Goal: Check status: Check status

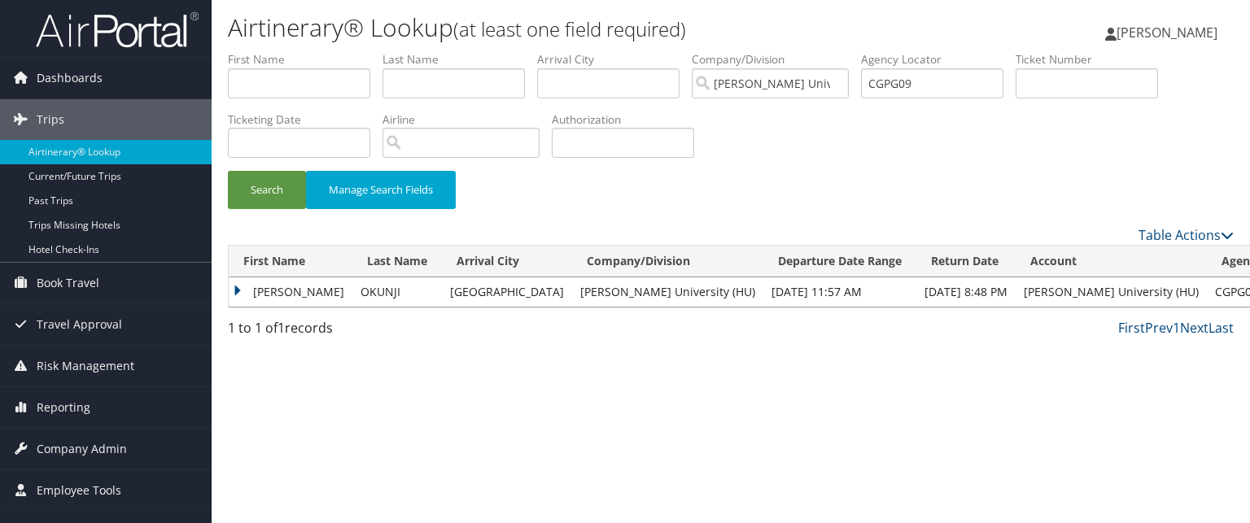
drag, startPoint x: 518, startPoint y: 13, endPoint x: 407, endPoint y: 237, distance: 249.7
click at [407, 237] on div "Table Actions" at bounding box center [731, 235] width 1031 height 20
click at [961, 75] on input "CGPG09" at bounding box center [932, 83] width 142 height 30
paste input "CH44ZR"
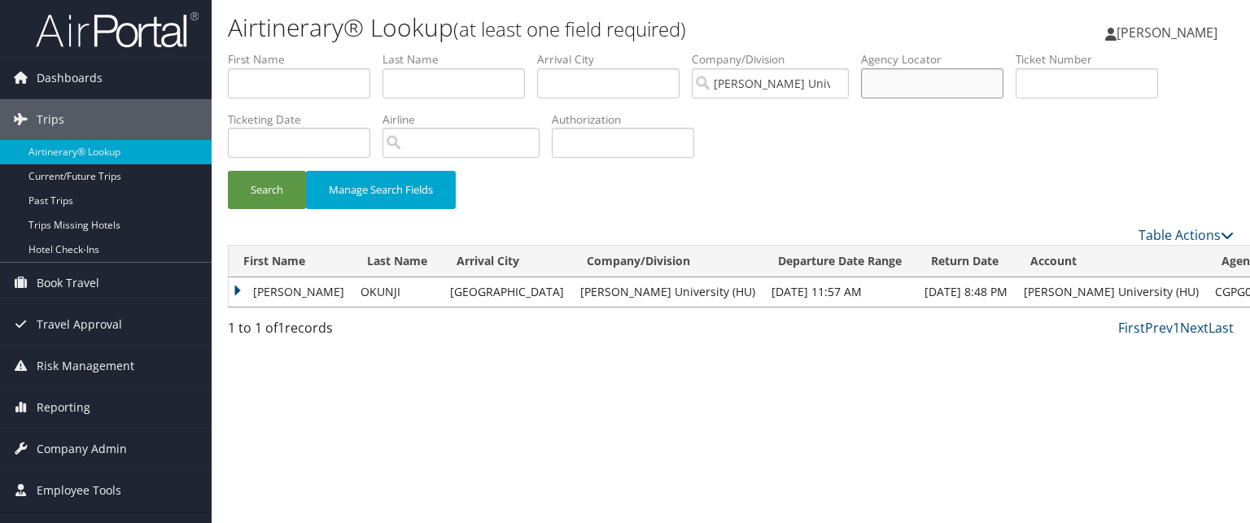
type input "CH44ZR"
click at [922, 90] on input "CH44ZR" at bounding box center [932, 83] width 142 height 30
paste input "CH44ZR"
type input "CH44ZR"
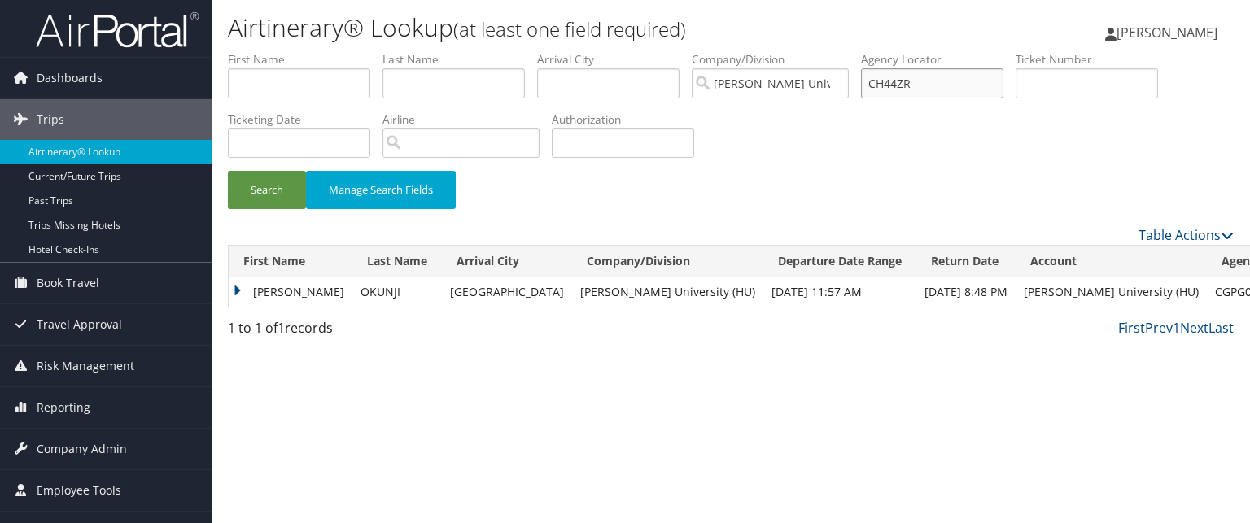
click at [228, 171] on button "Search" at bounding box center [267, 190] width 78 height 38
click at [283, 298] on td "AMINAH OLUWATOYIN" at bounding box center [295, 292] width 132 height 29
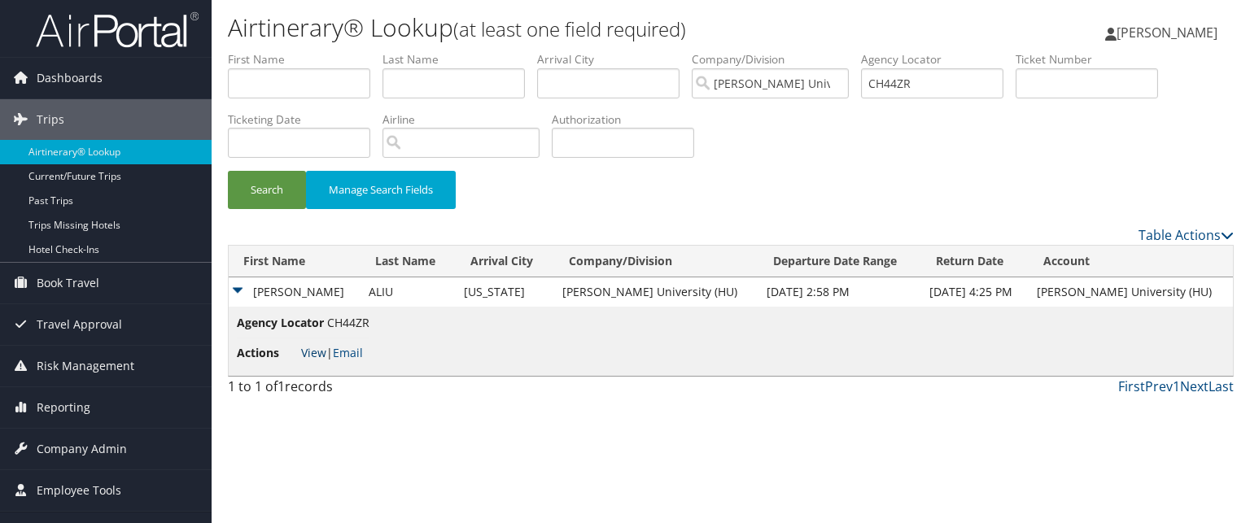
click at [313, 352] on link "View" at bounding box center [313, 352] width 25 height 15
click at [935, 94] on input "CH44ZR" at bounding box center [932, 83] width 142 height 30
paste input "CH3KLR"
type input "CH3KLR"
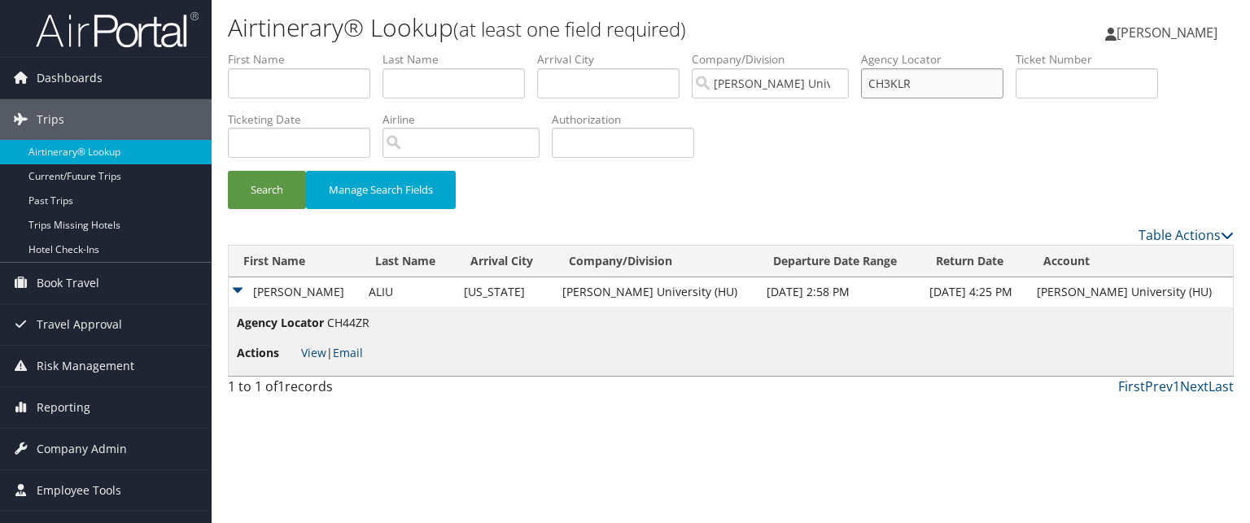
click at [228, 171] on button "Search" at bounding box center [267, 190] width 78 height 38
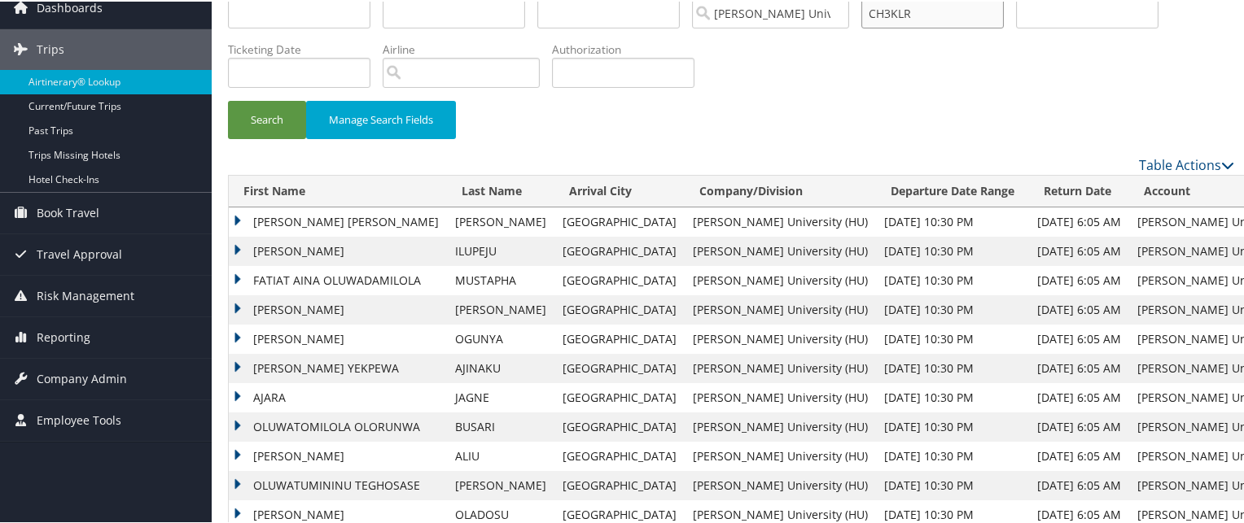
scroll to position [104, 0]
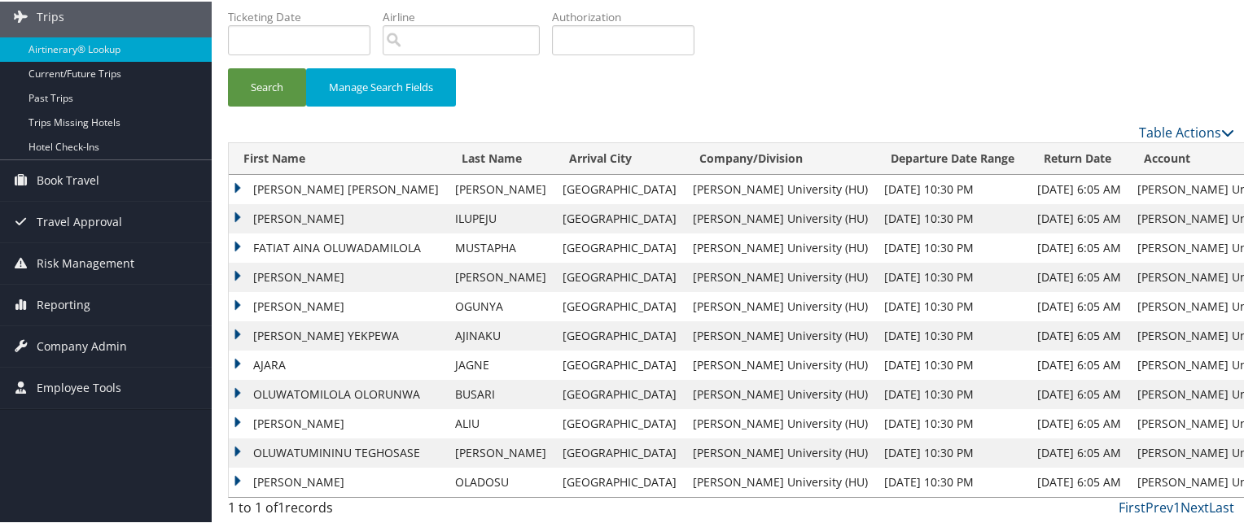
click at [237, 420] on td "AMINAH OLUWATOYIN" at bounding box center [338, 422] width 218 height 29
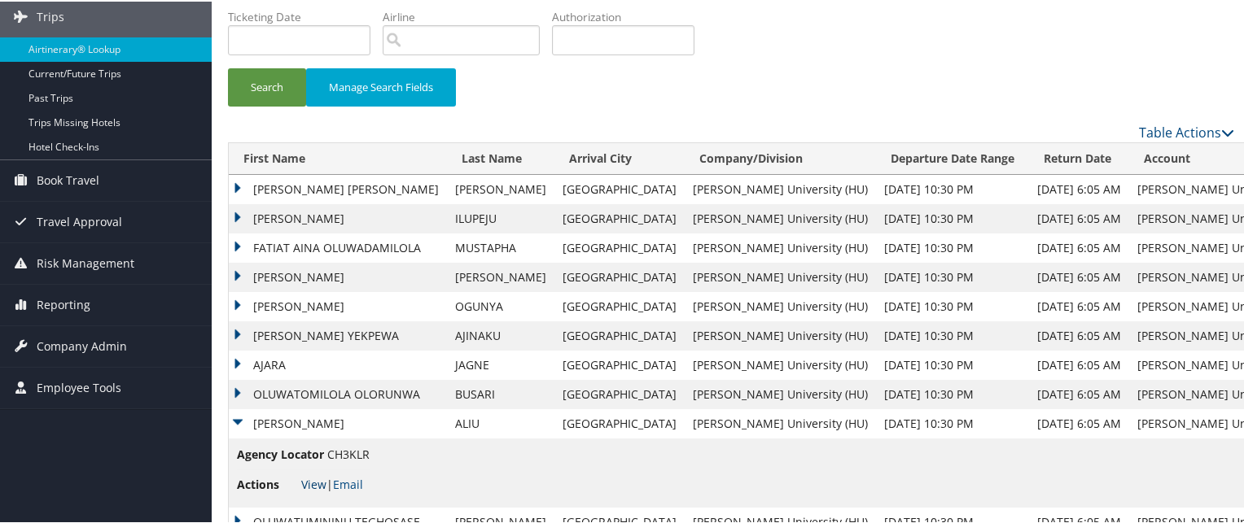
click at [311, 481] on link "View" at bounding box center [313, 482] width 25 height 15
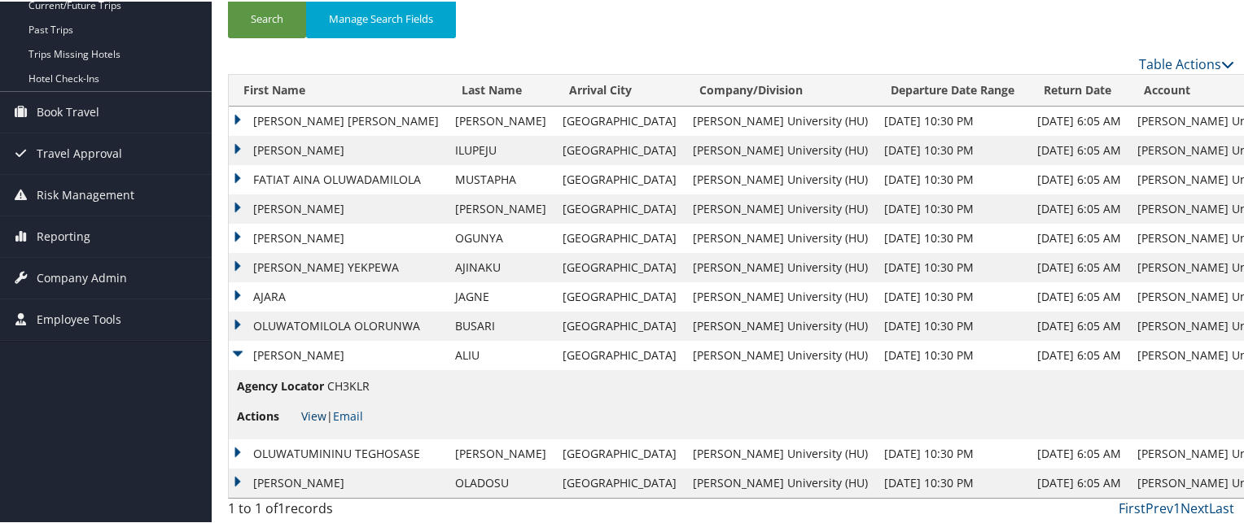
scroll to position [173, 0]
click at [243, 116] on td "SABINA TYLER MONICA MAHONEY" at bounding box center [338, 119] width 218 height 29
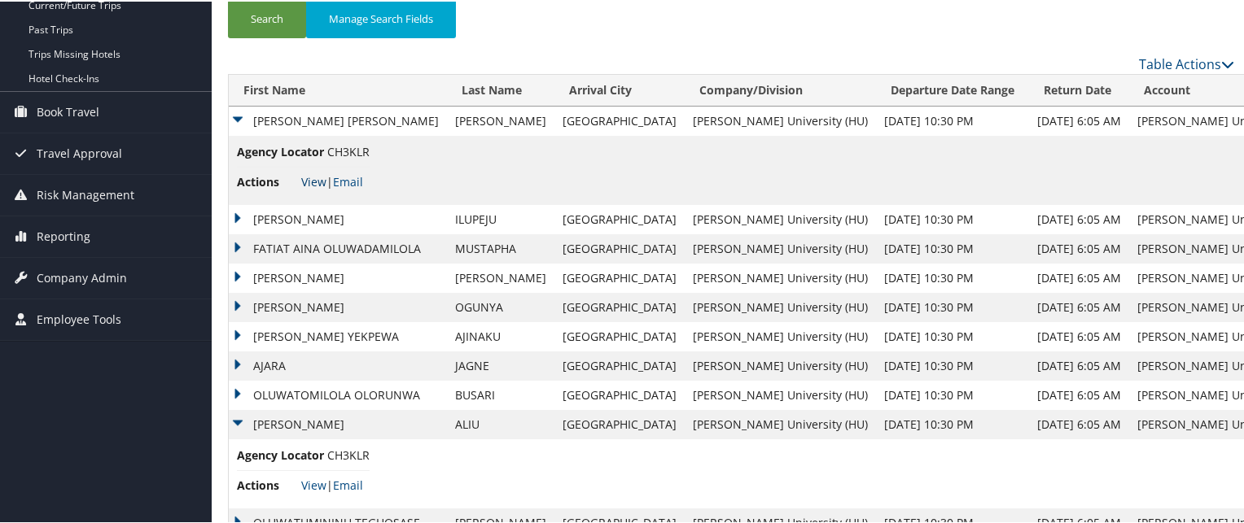
click at [315, 182] on link "View" at bounding box center [313, 180] width 25 height 15
click at [236, 273] on td "HELEN KEHINDE" at bounding box center [338, 276] width 218 height 29
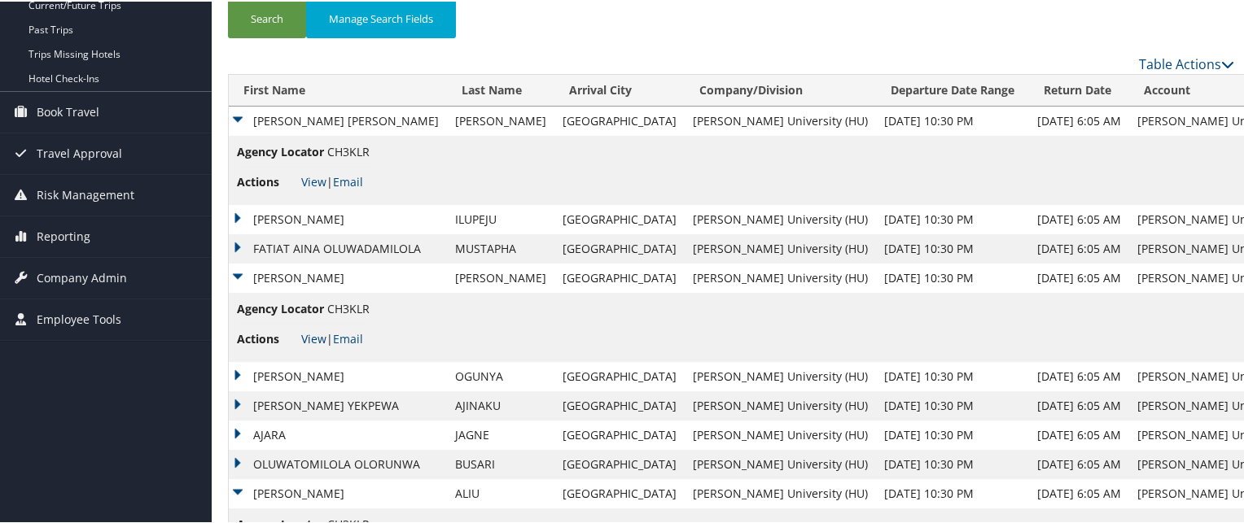
click at [309, 338] on link "View" at bounding box center [313, 337] width 25 height 15
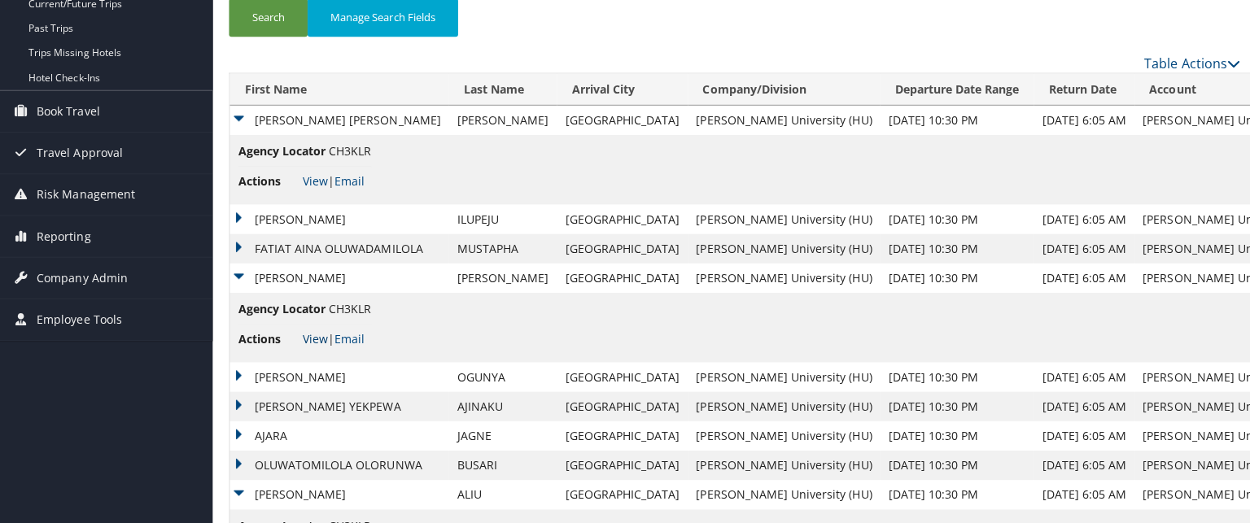
scroll to position [0, 0]
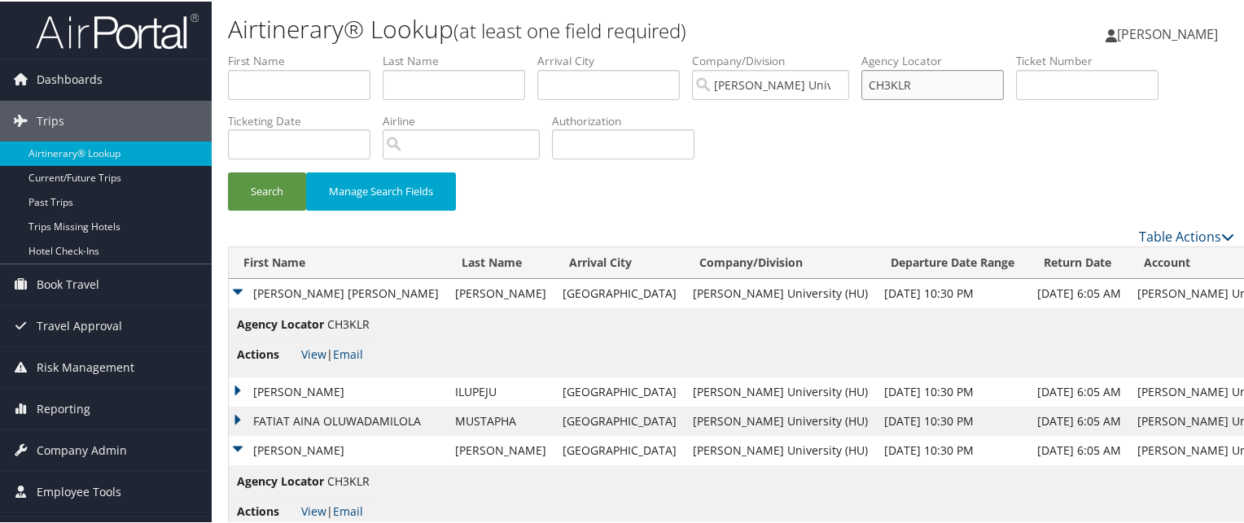
click at [881, 90] on input "CH3KLR" at bounding box center [932, 83] width 142 height 30
paste input "CGT44G"
type input "CGT44G"
click at [228, 171] on button "Search" at bounding box center [267, 190] width 78 height 38
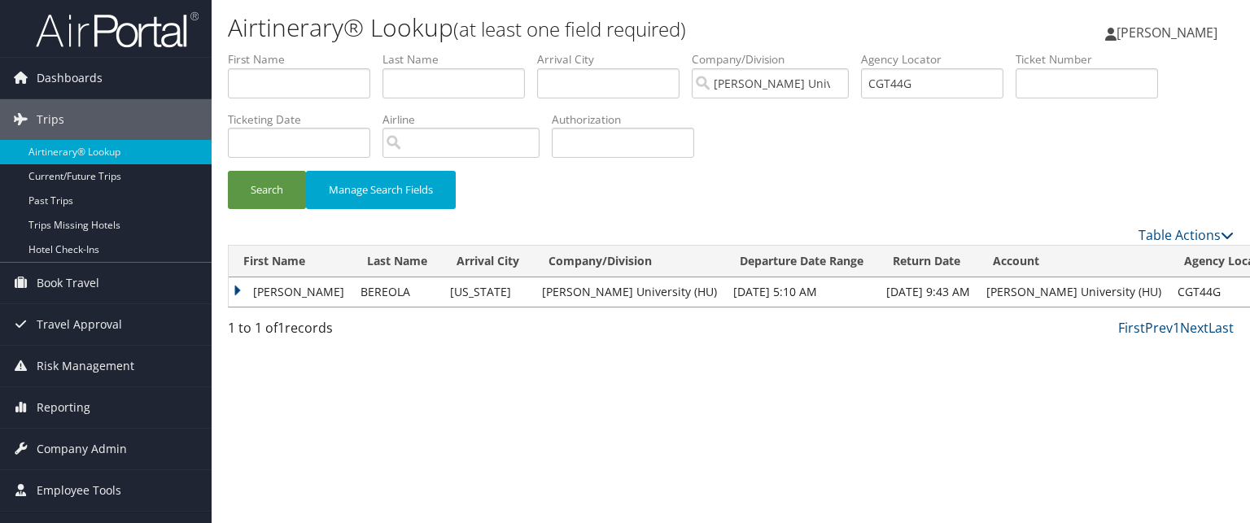
click at [245, 288] on td "ENITAN O" at bounding box center [291, 292] width 124 height 29
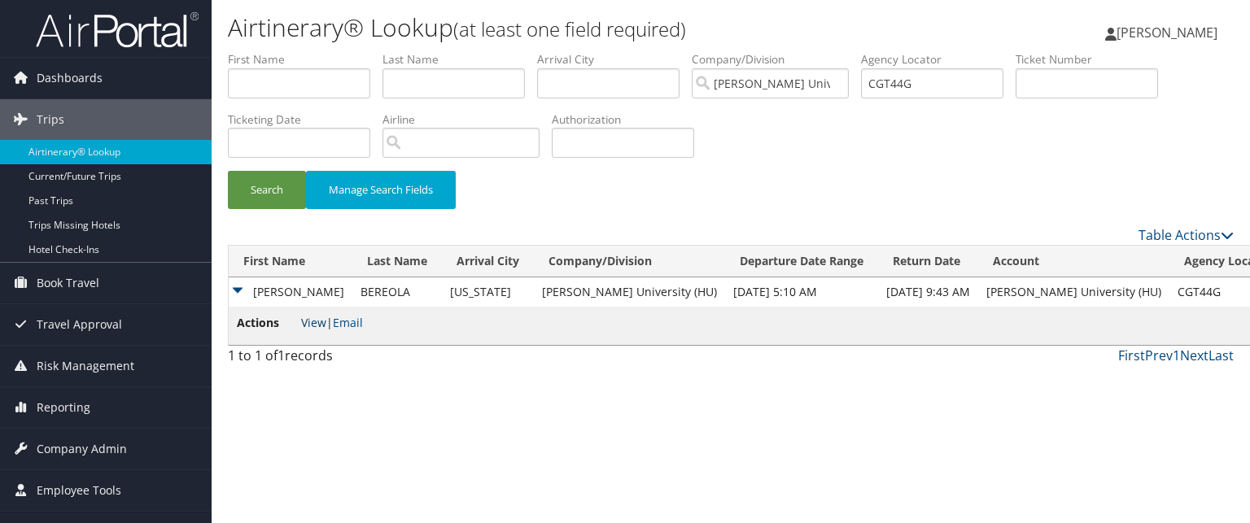
click at [319, 322] on link "View" at bounding box center [313, 322] width 25 height 15
click at [315, 329] on link "View" at bounding box center [313, 322] width 25 height 15
click at [935, 112] on div "Search Manage Search Fields" at bounding box center [731, 138] width 1031 height 174
click at [920, 85] on input "CGT44G" at bounding box center [932, 83] width 142 height 30
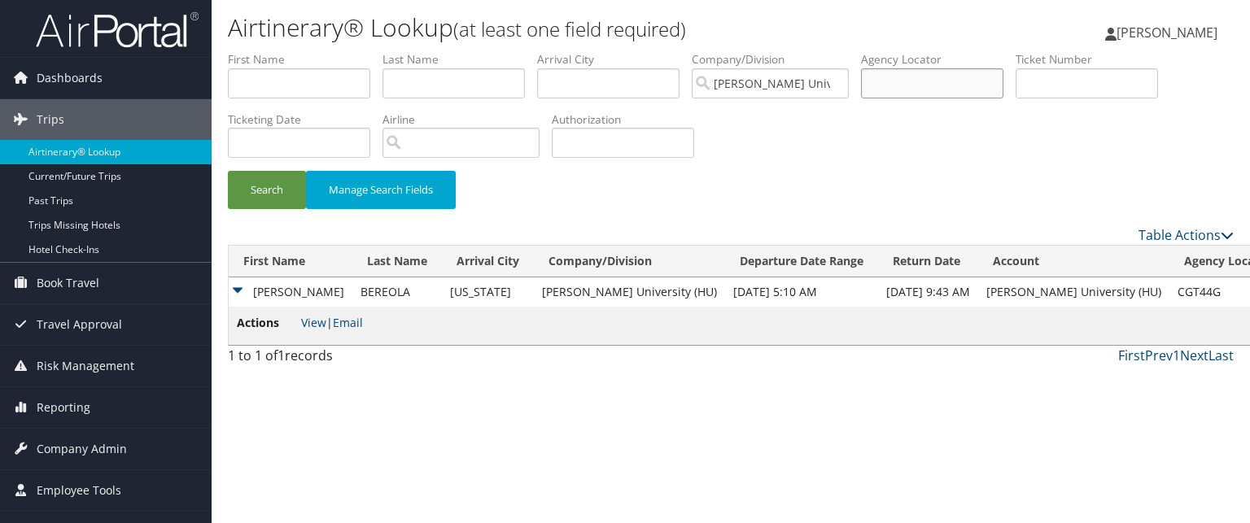
paste input "CG4BXJ"
type input "CG4BXJ"
click at [228, 171] on button "Search" at bounding box center [267, 190] width 78 height 38
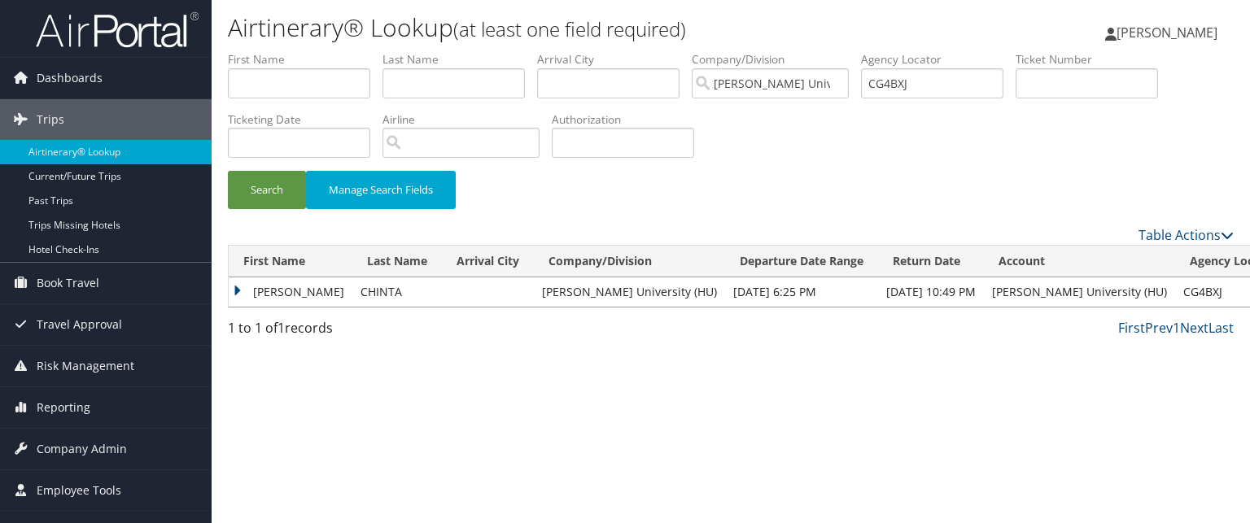
click at [247, 282] on td "RAVI R" at bounding box center [291, 292] width 124 height 29
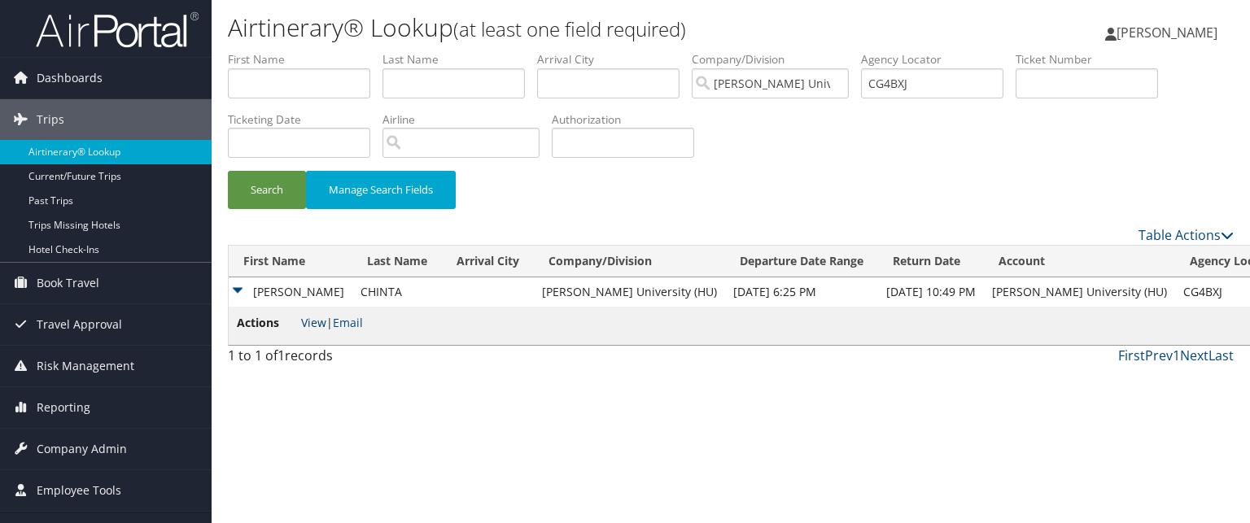
click at [309, 318] on link "View" at bounding box center [313, 322] width 25 height 15
click at [887, 72] on input "CG4BXJ" at bounding box center [932, 83] width 142 height 30
paste input "LYYMR4"
type input "LYYMR4"
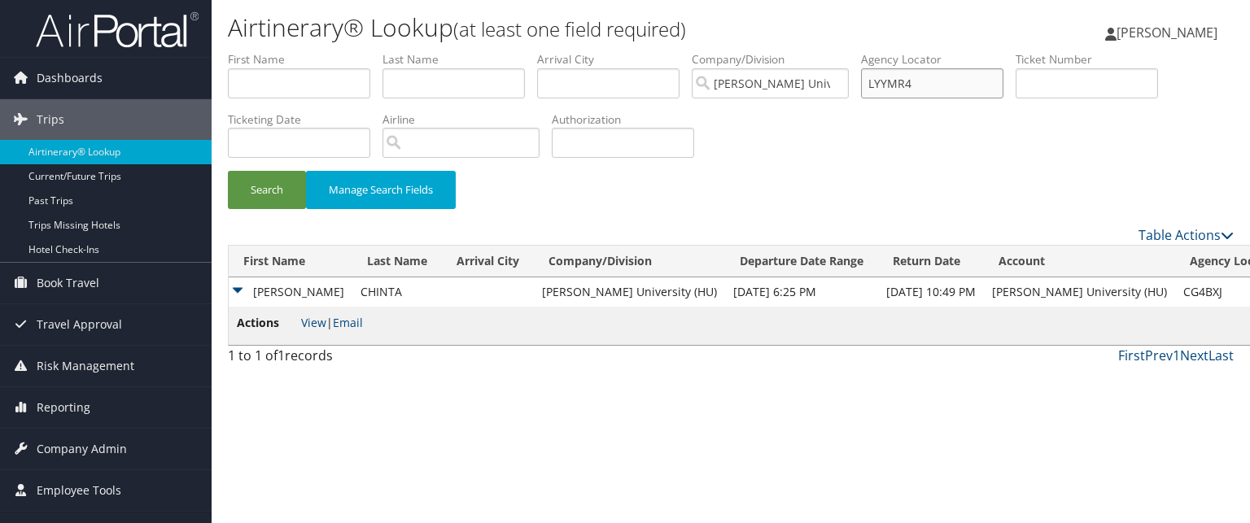
click at [228, 171] on button "Search" at bounding box center [267, 190] width 78 height 38
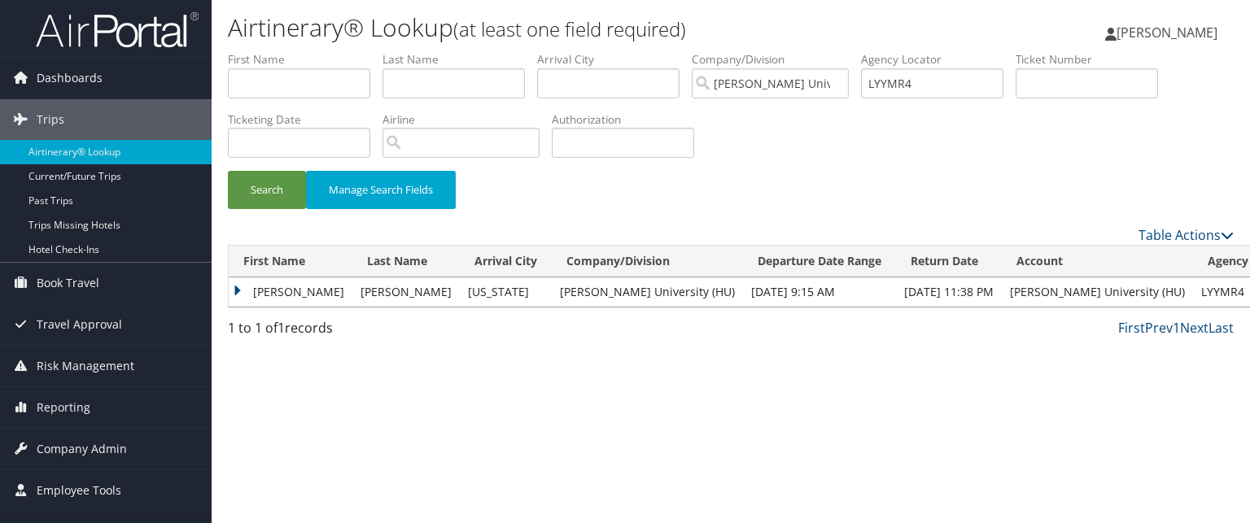
click at [234, 296] on td "Albert" at bounding box center [291, 292] width 124 height 29
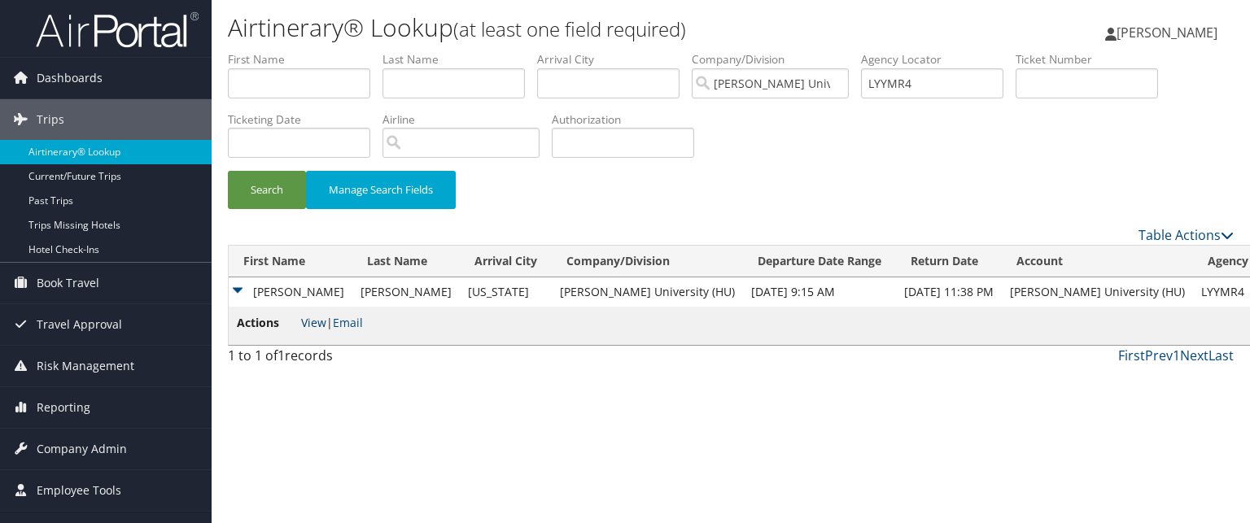
click at [316, 323] on link "View" at bounding box center [313, 322] width 25 height 15
click at [309, 322] on link "View" at bounding box center [313, 322] width 25 height 15
drag, startPoint x: 952, startPoint y: 89, endPoint x: 930, endPoint y: 78, distance: 24.4
click at [930, 78] on input "LYYMR4" at bounding box center [932, 83] width 142 height 30
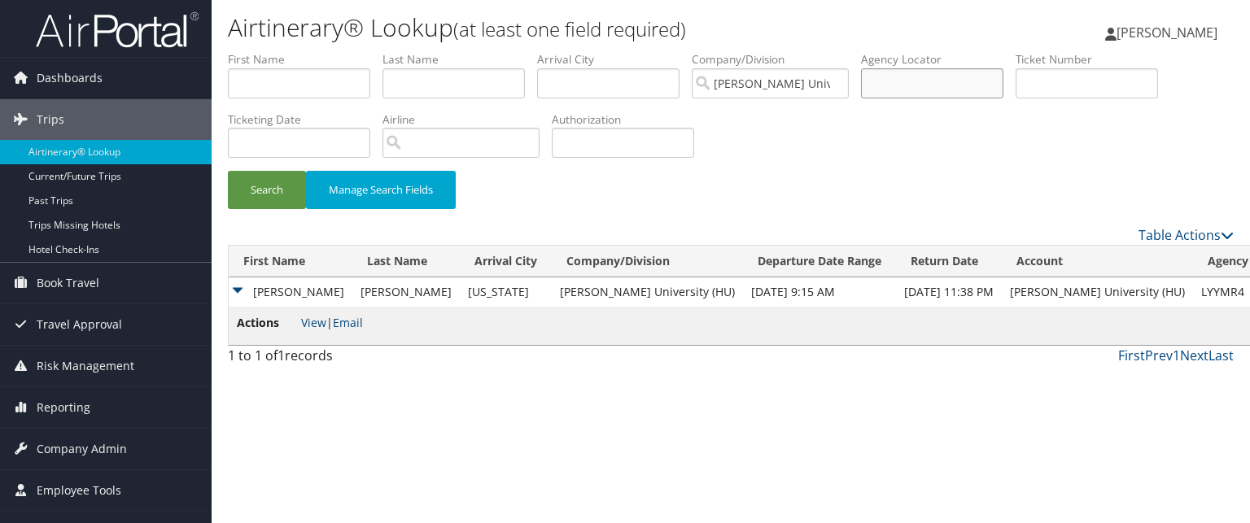
paste input "CL2F37"
type input "CL2F37"
click at [228, 171] on button "Search" at bounding box center [267, 190] width 78 height 38
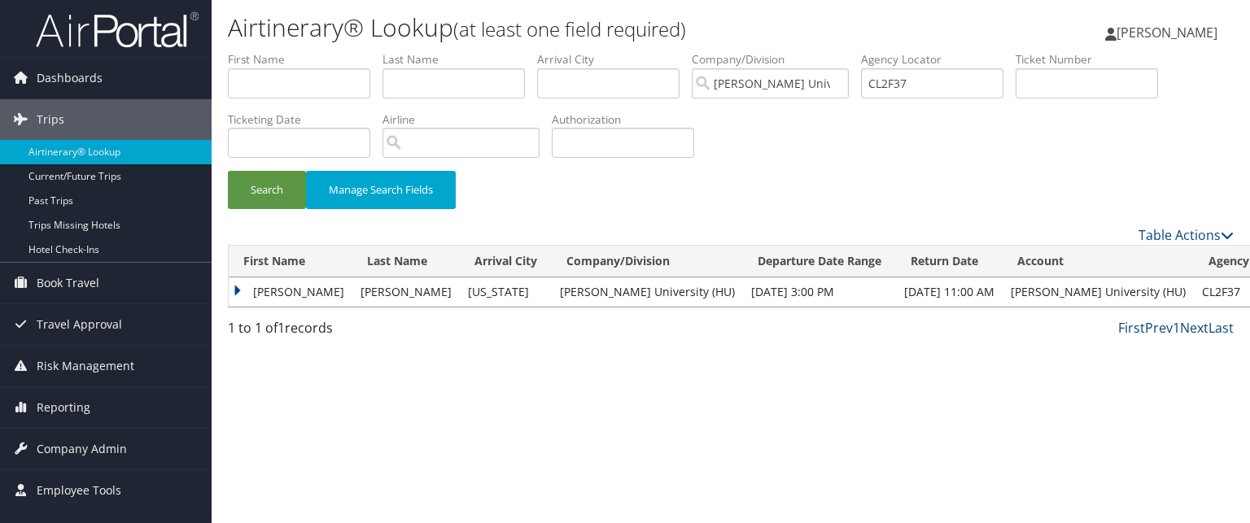
click at [239, 288] on td "ALBERT" at bounding box center [291, 292] width 124 height 29
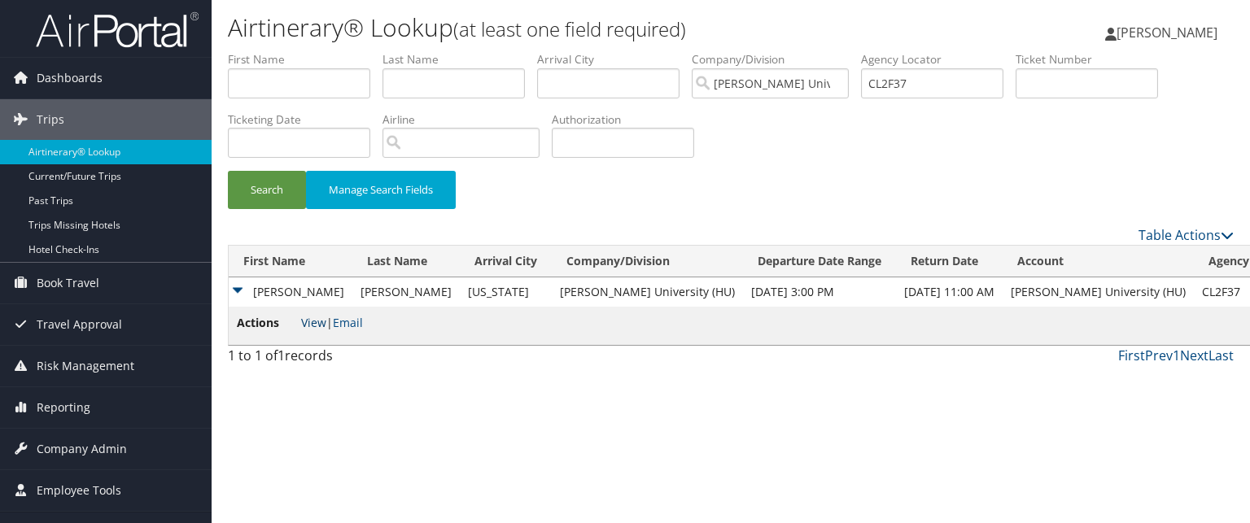
click at [307, 318] on link "View" at bounding box center [313, 322] width 25 height 15
click at [873, 71] on input "CL2F37" at bounding box center [932, 83] width 142 height 30
drag, startPoint x: 931, startPoint y: 88, endPoint x: 759, endPoint y: 63, distance: 174.3
click at [759, 51] on ul "First Name Last Name Departure City Arrival City Company/Division Howard Univer…" at bounding box center [731, 51] width 1006 height 0
paste input "CLR1NR"
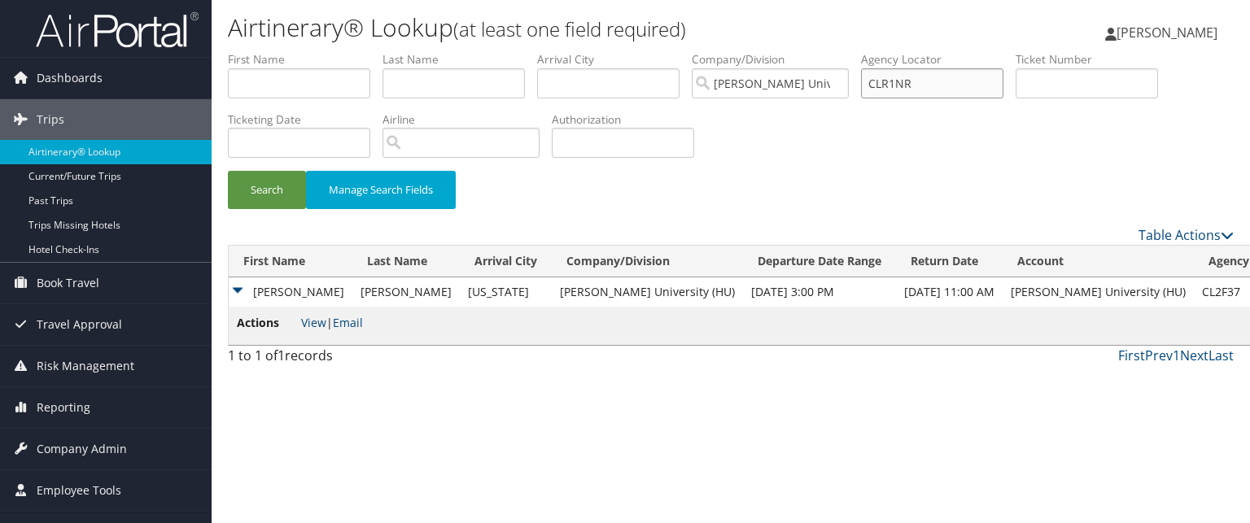
type input "CLR1NR"
click at [228, 171] on button "Search" at bounding box center [267, 190] width 78 height 38
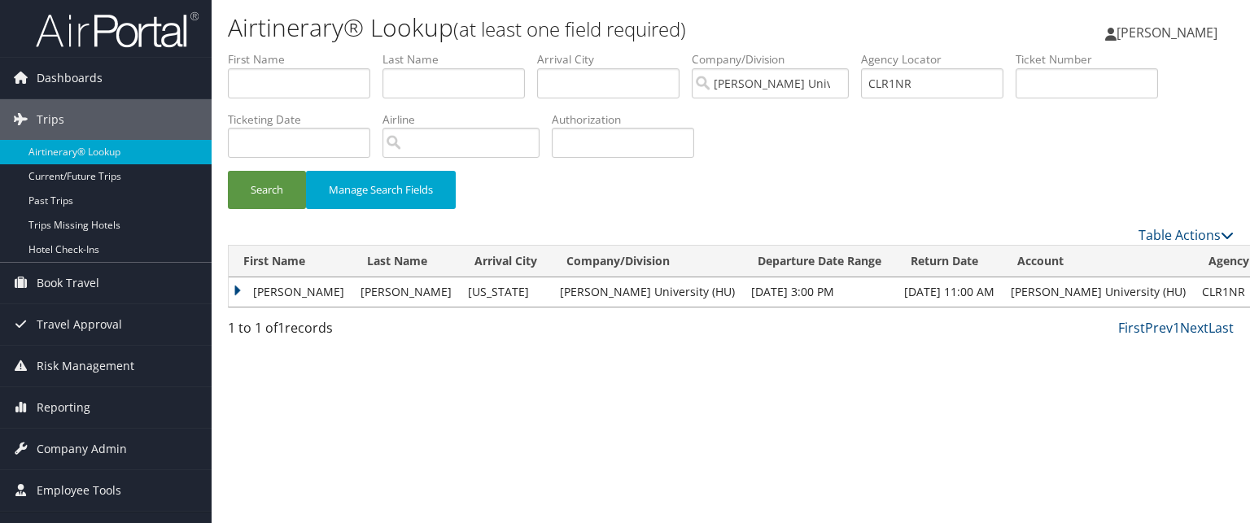
click at [262, 292] on td "TREVOR" at bounding box center [291, 292] width 124 height 29
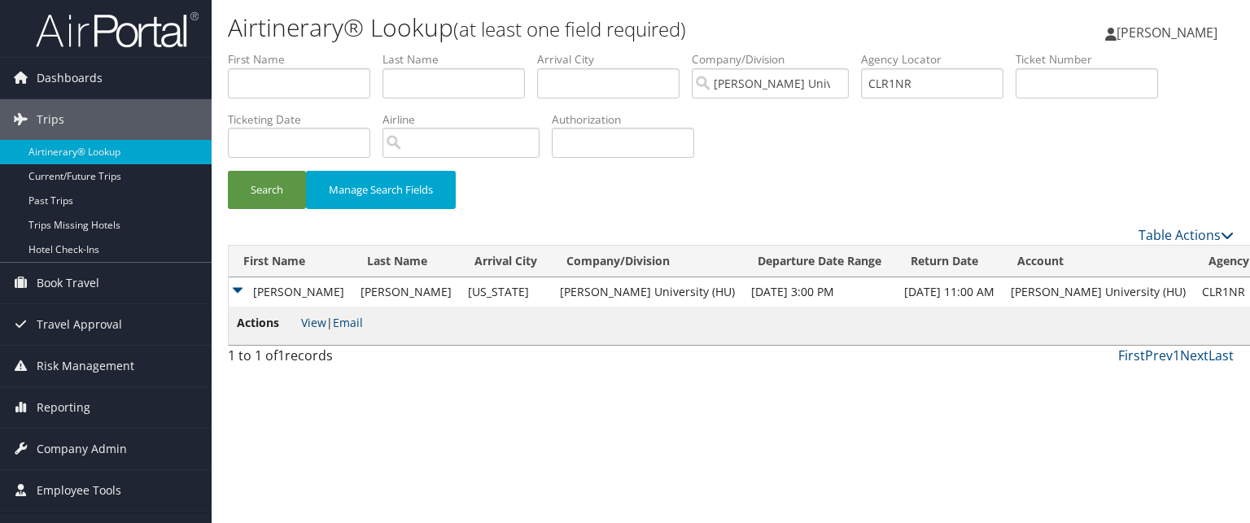
click at [326, 321] on span "View | Email" at bounding box center [332, 322] width 62 height 15
click at [319, 321] on link "View" at bounding box center [313, 322] width 25 height 15
click at [912, 83] on input "CLR1NR" at bounding box center [932, 83] width 142 height 30
paste input "4EBYLY"
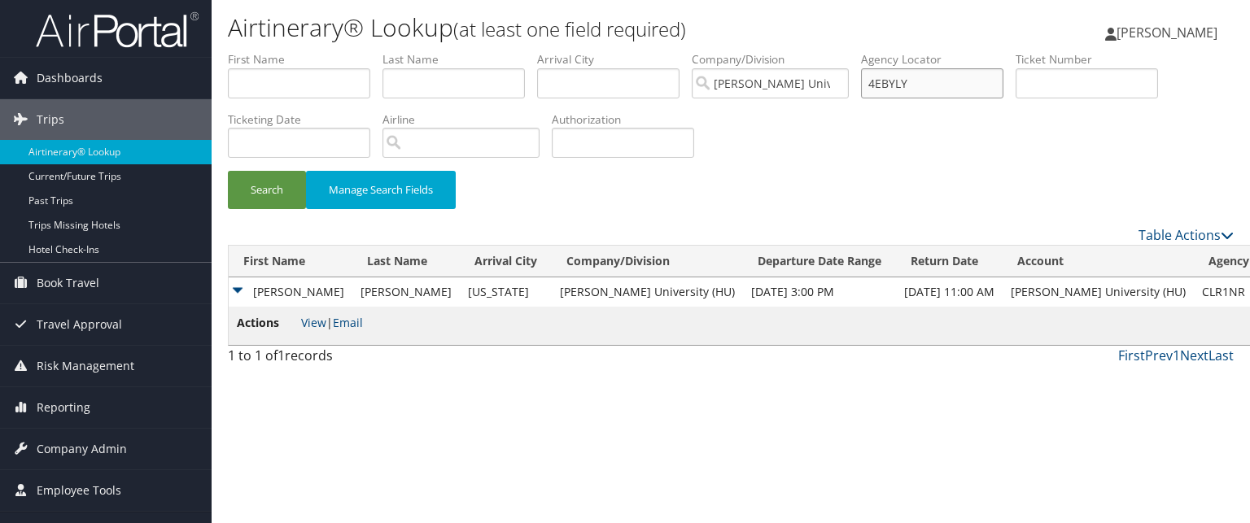
type input "4EBYLY"
click at [228, 171] on button "Search" at bounding box center [267, 190] width 78 height 38
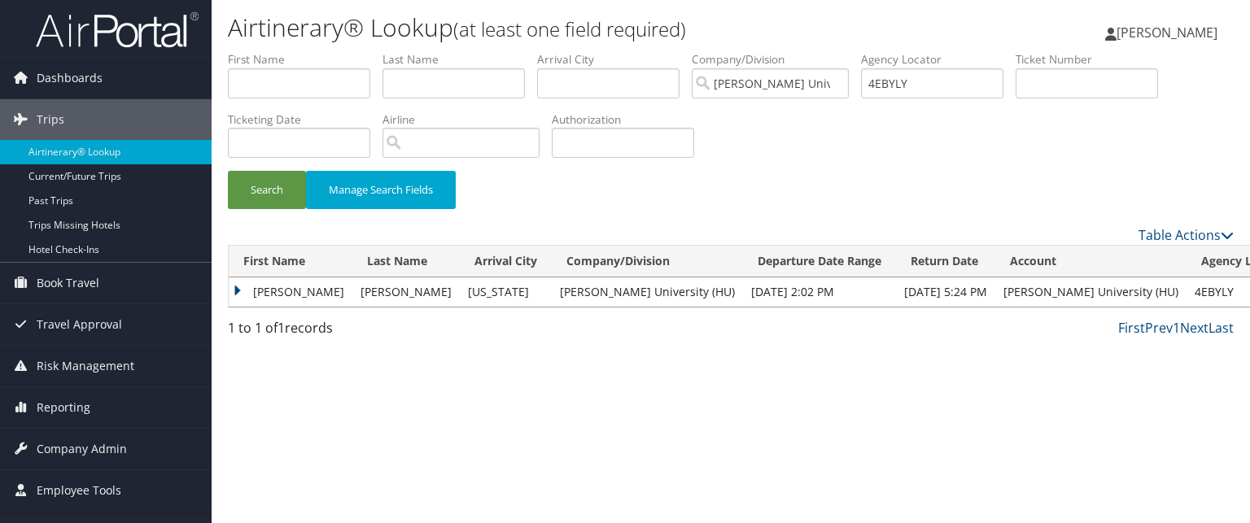
click at [236, 289] on td "Howard" at bounding box center [291, 292] width 124 height 29
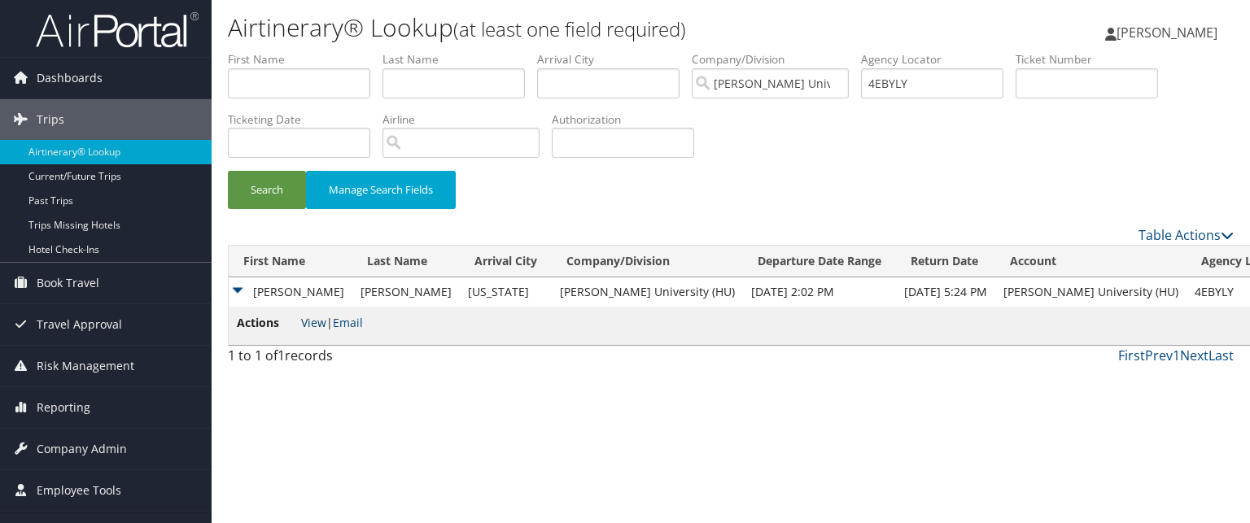
click at [313, 324] on link "View" at bounding box center [313, 322] width 25 height 15
click at [878, 78] on input "4EBYLY" at bounding box center [932, 83] width 142 height 30
paste input "CG38K3"
type input "CG38K3"
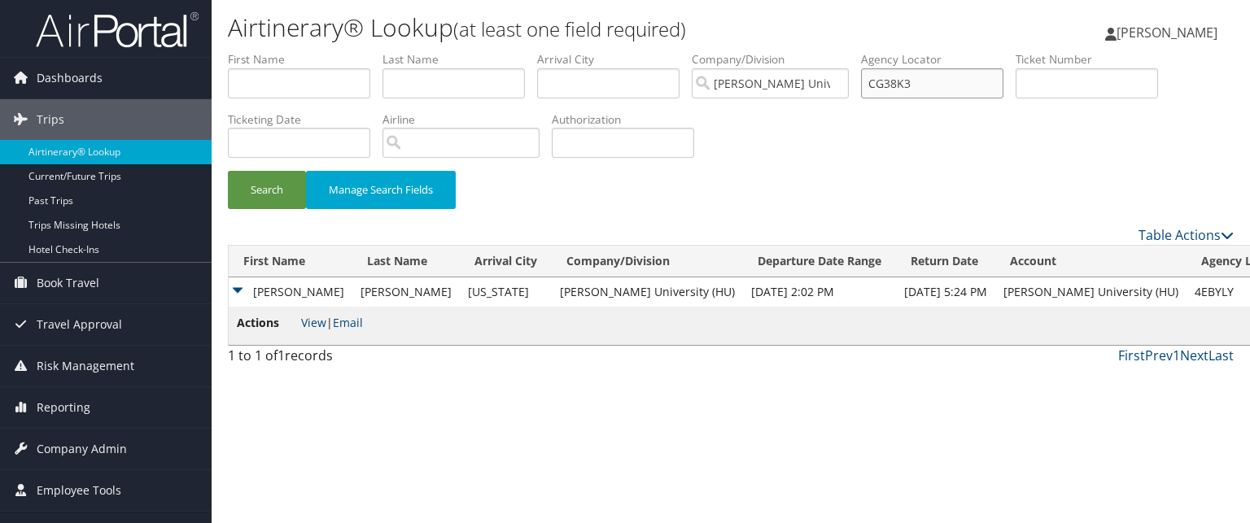
click at [228, 171] on button "Search" at bounding box center [267, 190] width 78 height 38
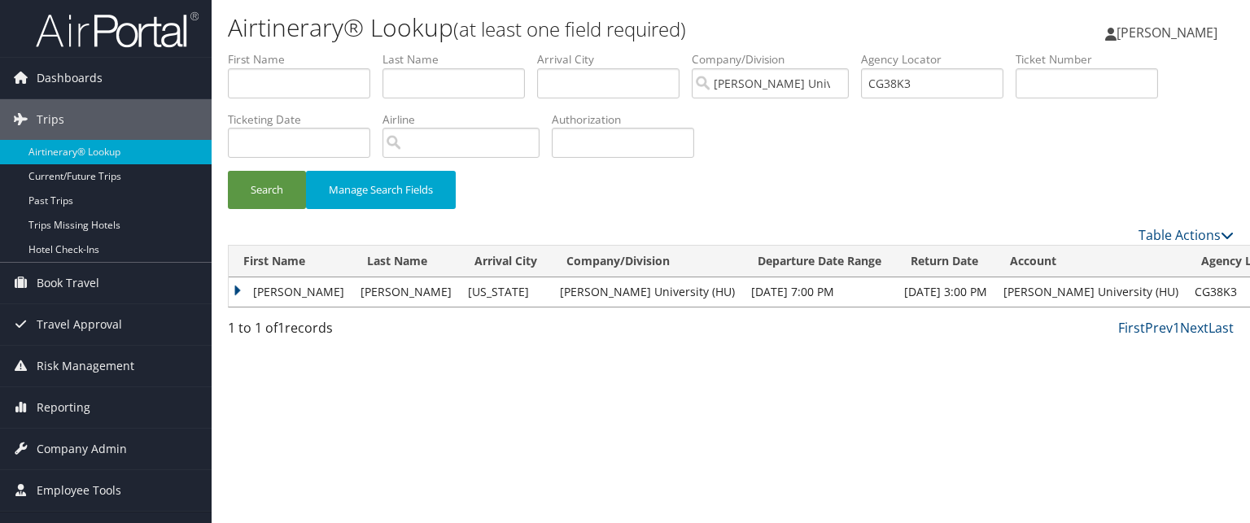
click at [309, 282] on td "KEVAN MYCHAL" at bounding box center [291, 292] width 124 height 29
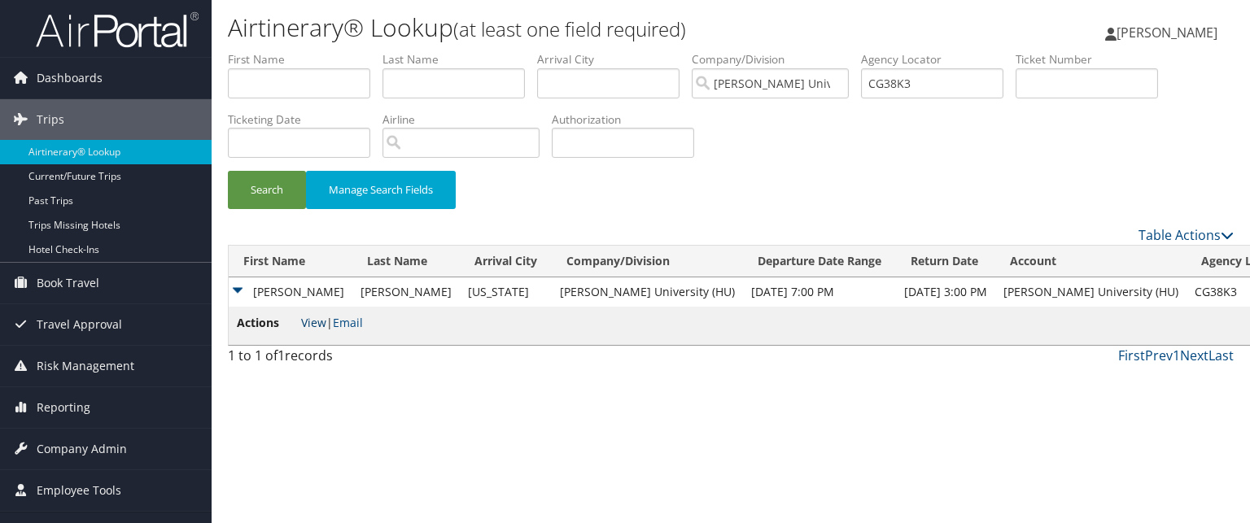
click at [314, 326] on link "View" at bounding box center [313, 322] width 25 height 15
click at [230, 286] on td "KEVAN MYCHAL" at bounding box center [291, 292] width 124 height 29
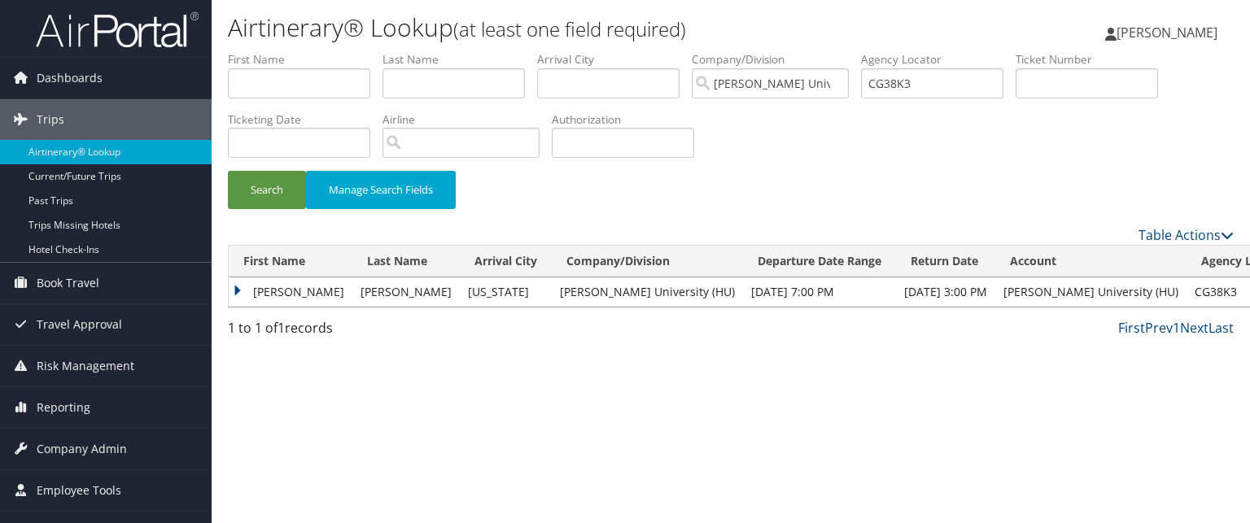
click at [235, 282] on td "KEVAN MYCHAL" at bounding box center [291, 292] width 124 height 29
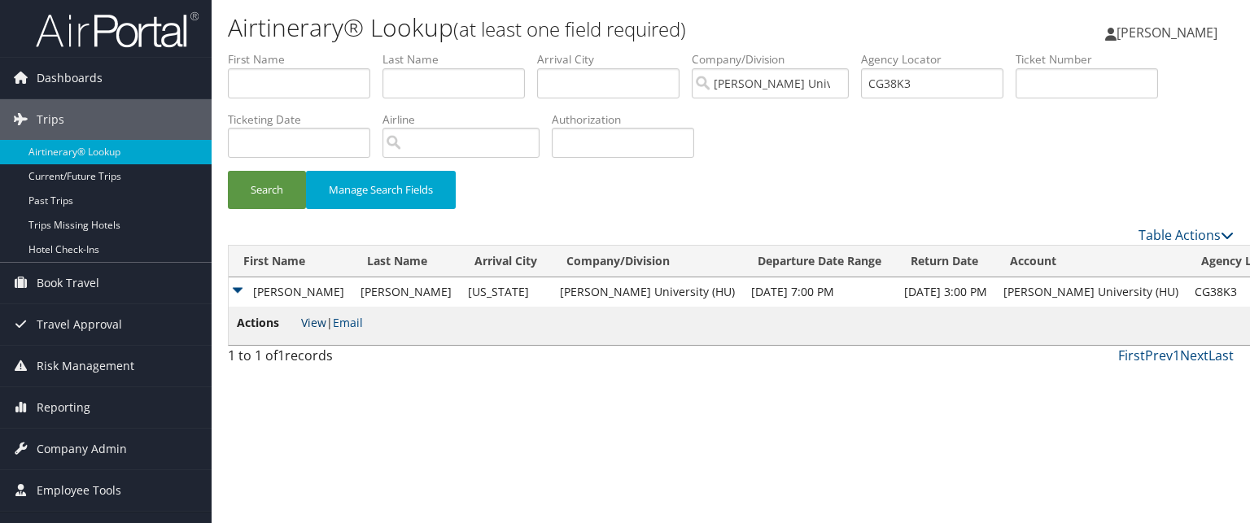
click at [309, 323] on link "View" at bounding box center [313, 322] width 25 height 15
click at [891, 88] on input "CG38K3" at bounding box center [932, 83] width 142 height 30
paste input "CG401P"
type input "CG401P"
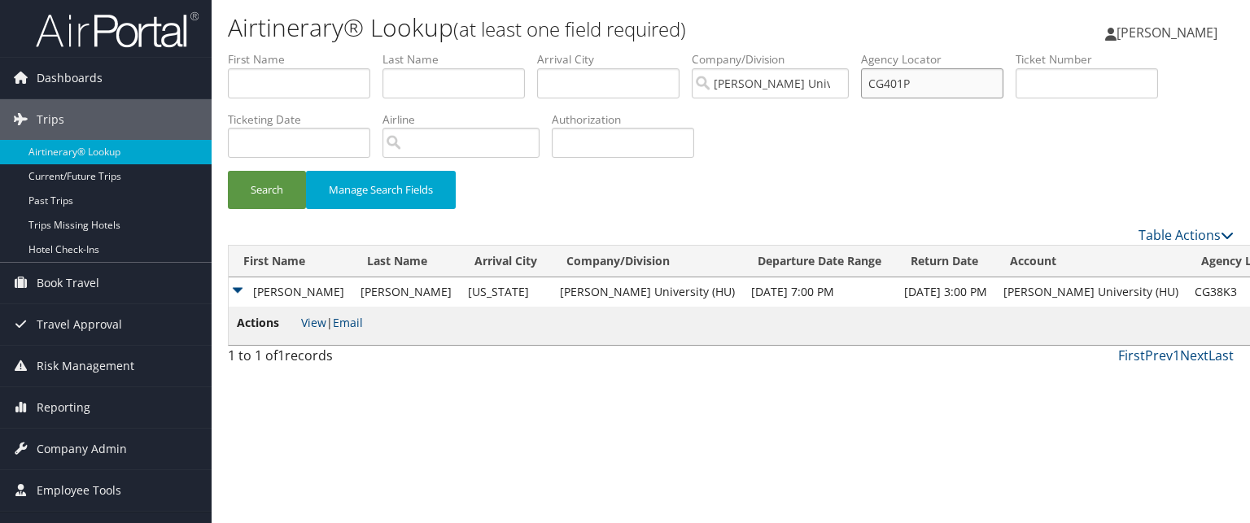
click at [228, 171] on button "Search" at bounding box center [267, 190] width 78 height 38
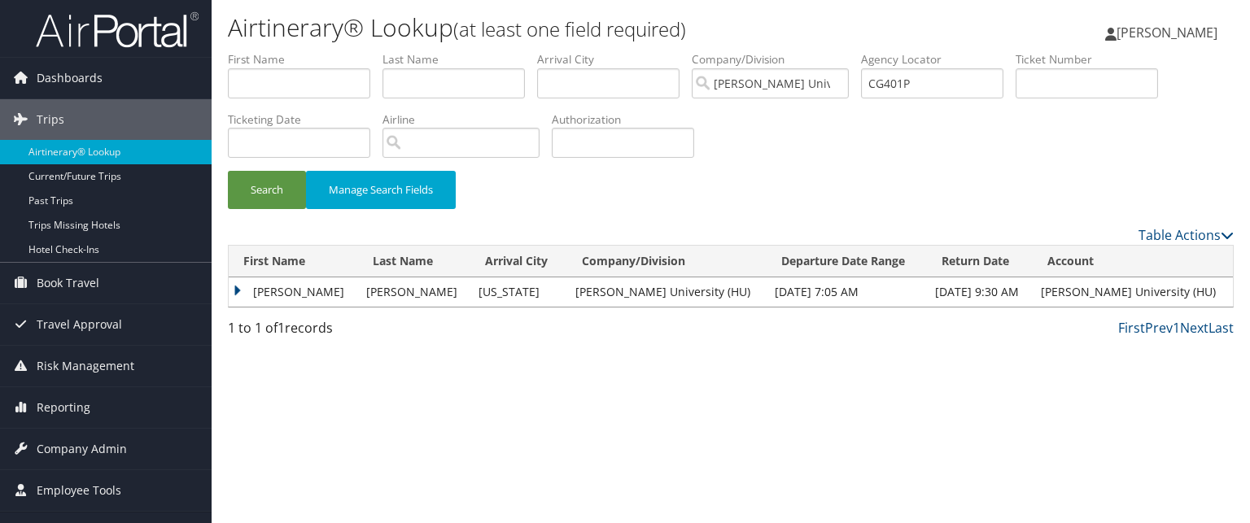
click at [306, 291] on td "SHANNON MICHELLE" at bounding box center [293, 292] width 129 height 29
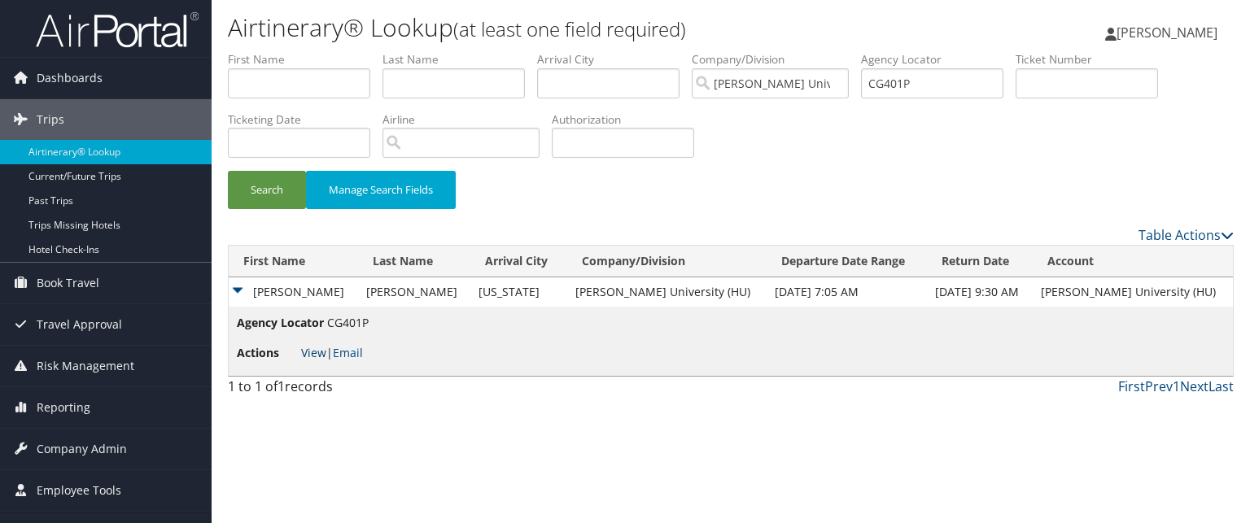
click at [320, 350] on link "View" at bounding box center [313, 352] width 25 height 15
click at [939, 85] on input "CG401P" at bounding box center [932, 83] width 142 height 30
paste input "CL2F37"
click at [900, 84] on input "CL2F37" at bounding box center [932, 83] width 142 height 30
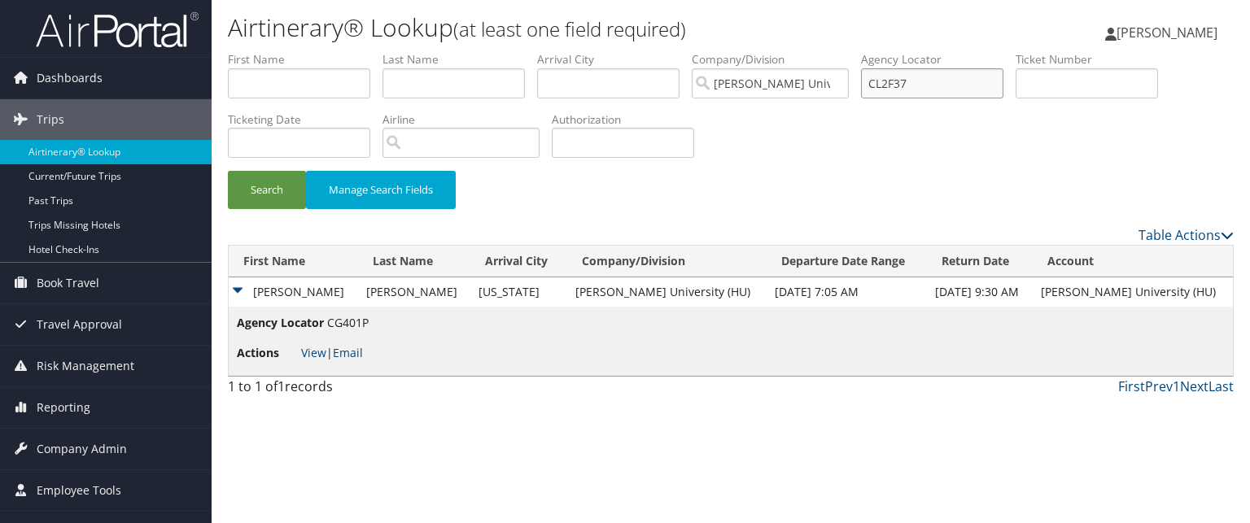
click at [228, 171] on button "Search" at bounding box center [267, 190] width 78 height 38
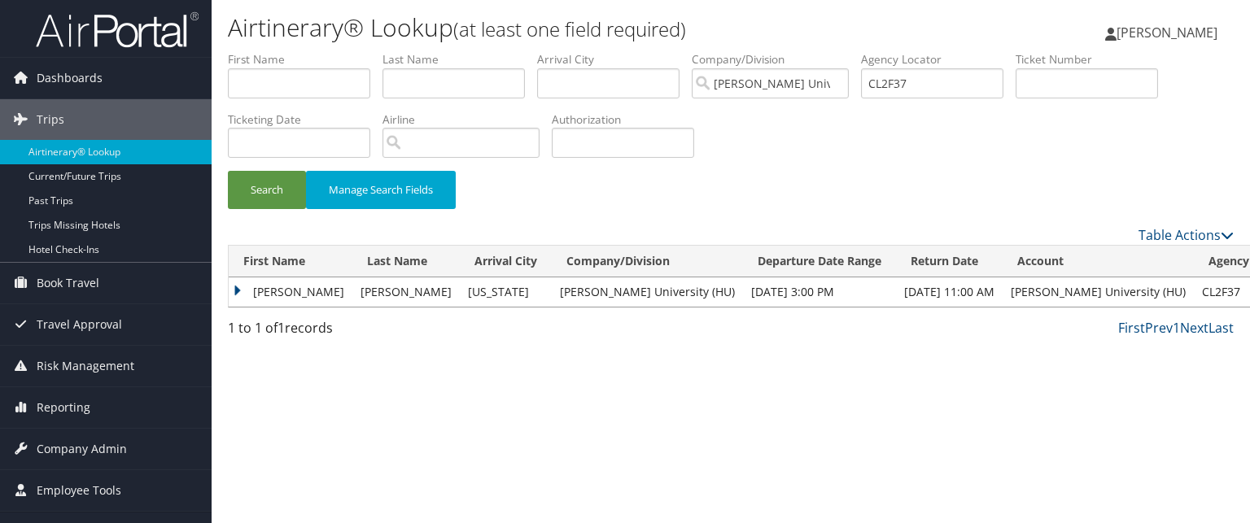
click at [260, 290] on td "ALBERT" at bounding box center [291, 292] width 124 height 29
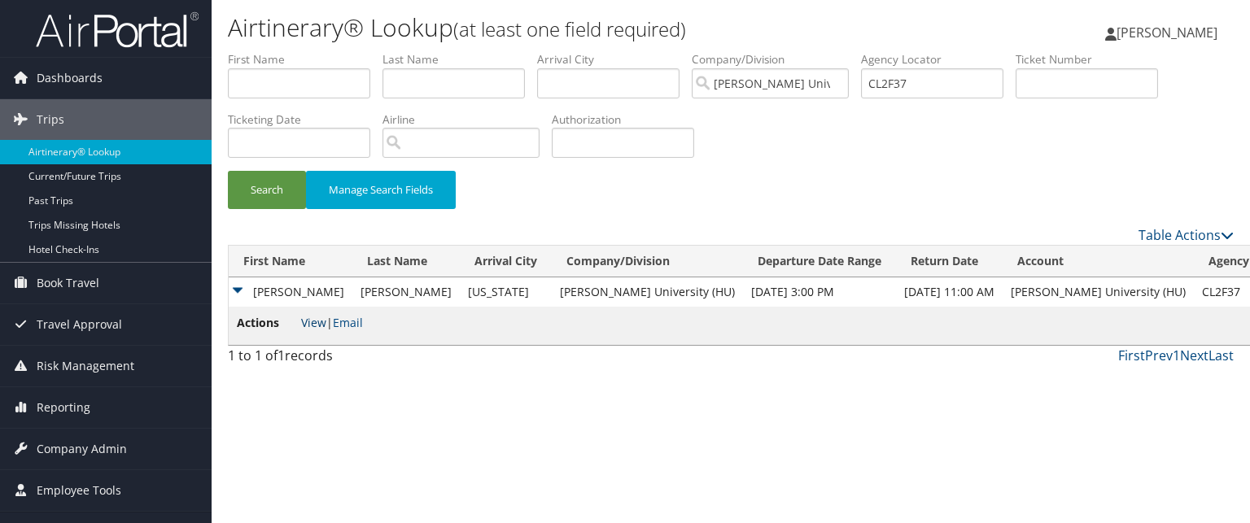
click at [309, 323] on link "View" at bounding box center [313, 322] width 25 height 15
click at [908, 87] on input "CL2F37" at bounding box center [932, 83] width 142 height 30
type input "CG2WFL"
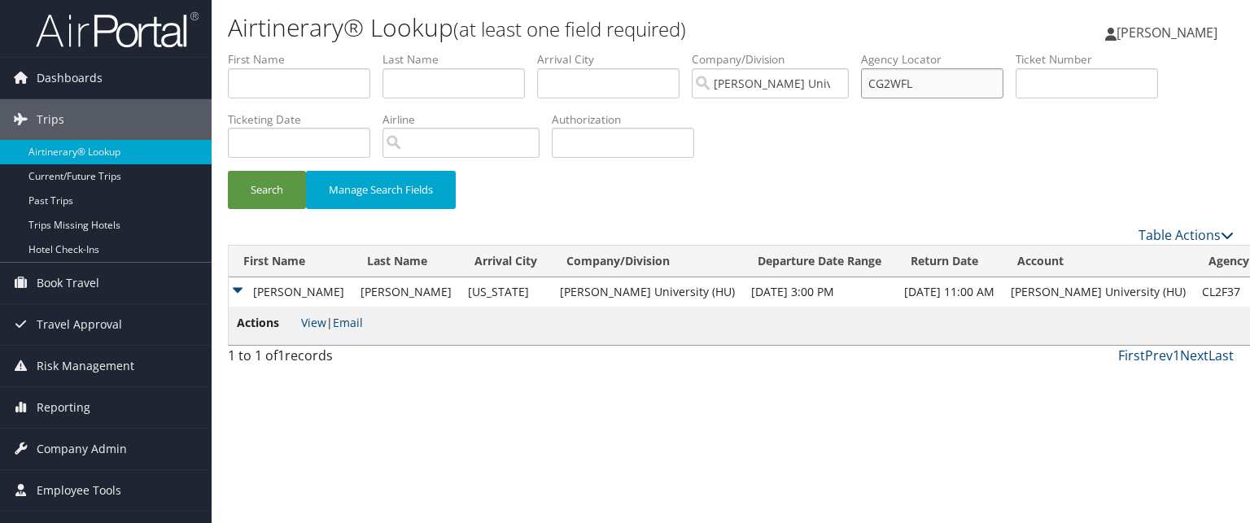
click at [228, 171] on button "Search" at bounding box center [267, 190] width 78 height 38
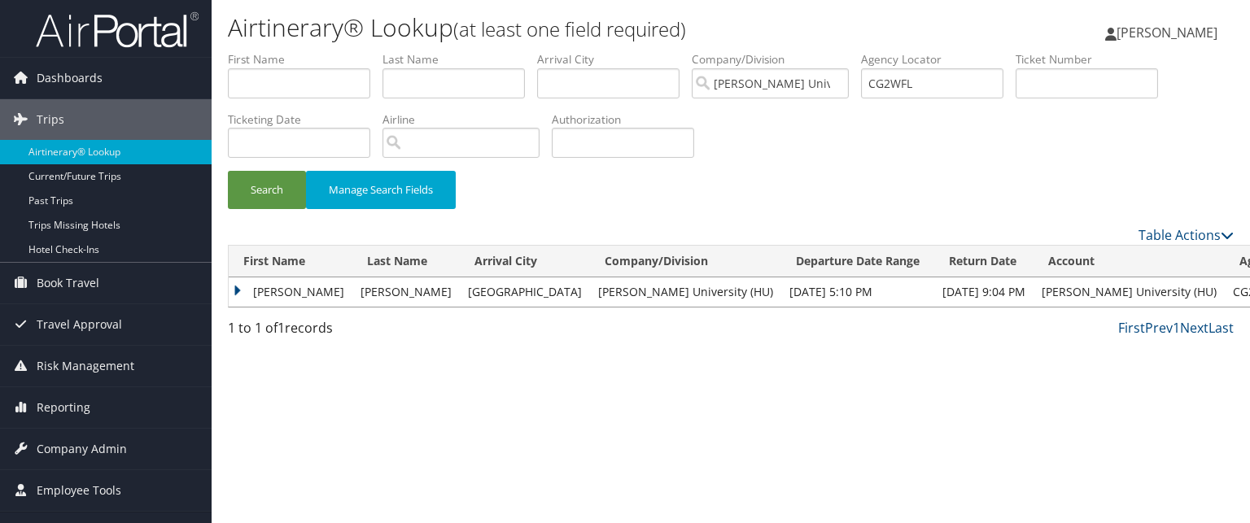
click at [243, 292] on td "AMZAD" at bounding box center [291, 292] width 124 height 29
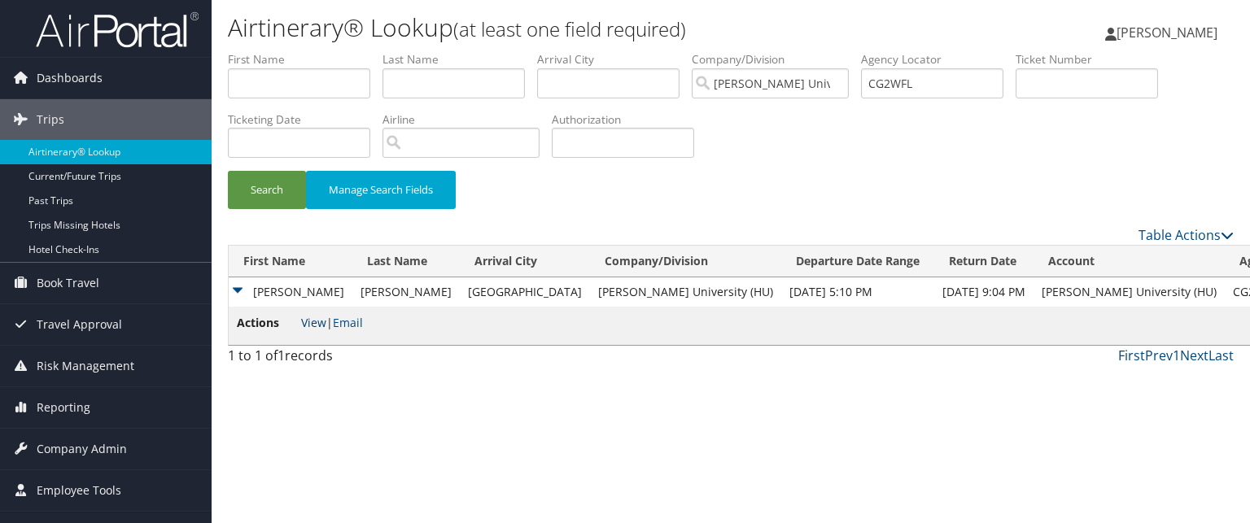
click at [313, 322] on link "View" at bounding box center [313, 322] width 25 height 15
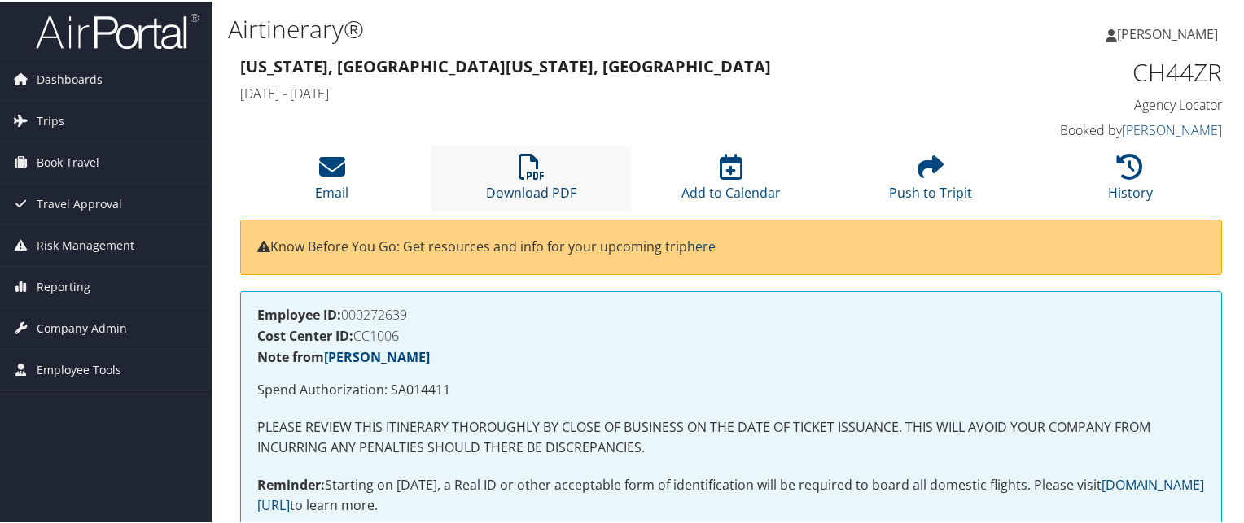
click at [529, 177] on icon at bounding box center [532, 165] width 26 height 26
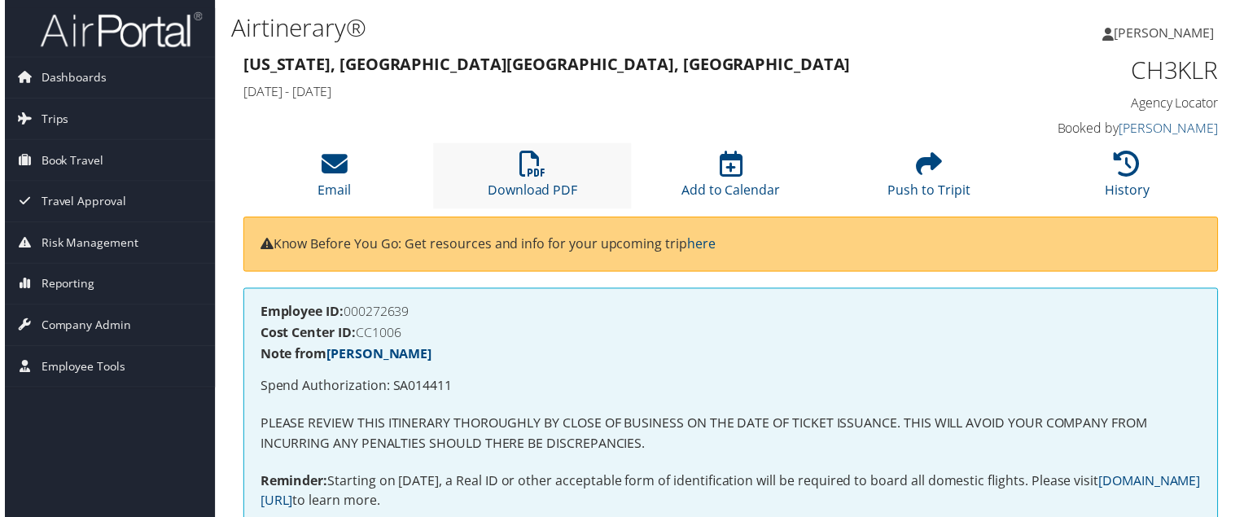
click at [490, 171] on li "Download PDF" at bounding box center [530, 177] width 199 height 66
click at [551, 182] on link "Download PDF" at bounding box center [531, 180] width 90 height 39
click at [538, 170] on icon at bounding box center [532, 165] width 26 height 26
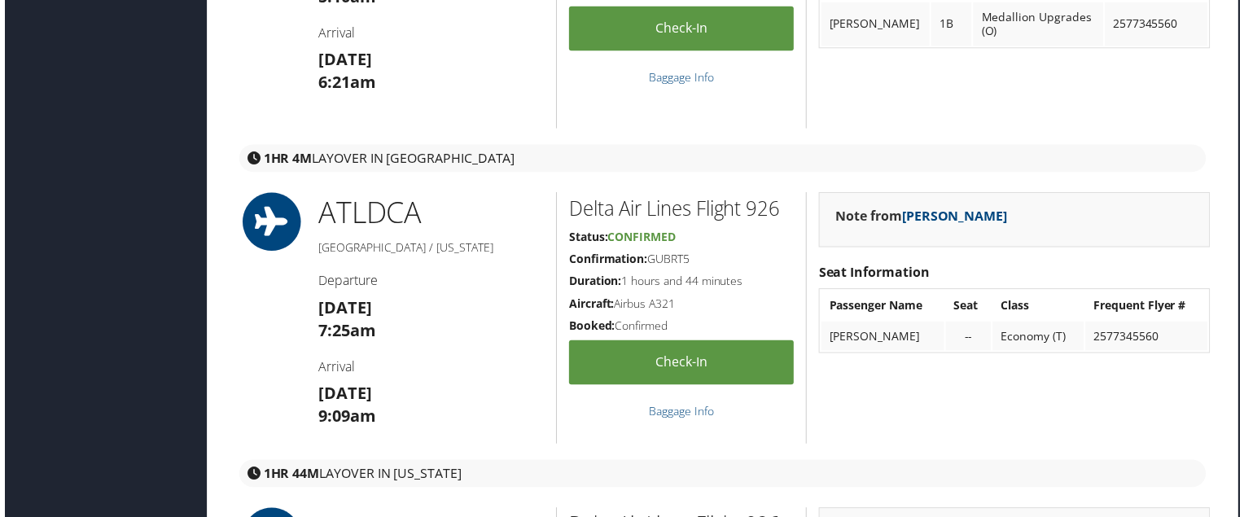
scroll to position [848, 8]
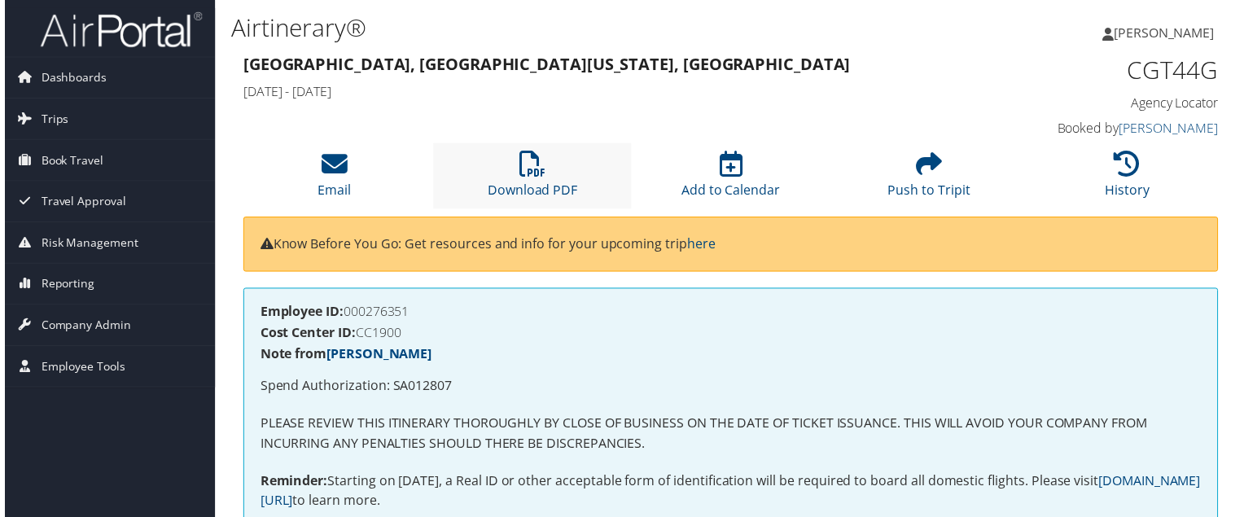
click at [508, 155] on li "Download PDF" at bounding box center [530, 177] width 199 height 66
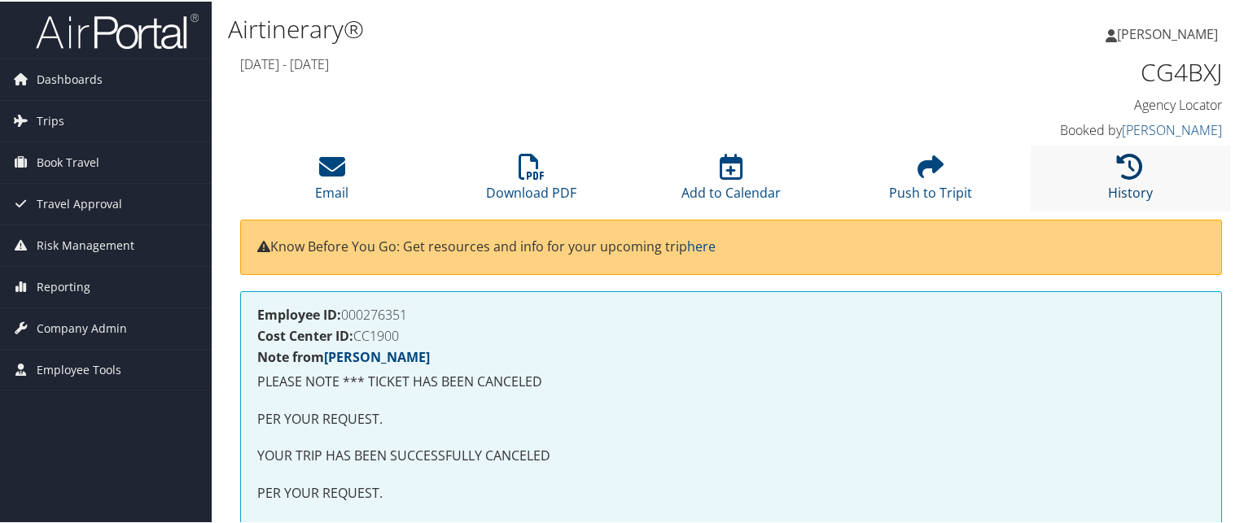
click at [1117, 156] on icon at bounding box center [1130, 165] width 26 height 26
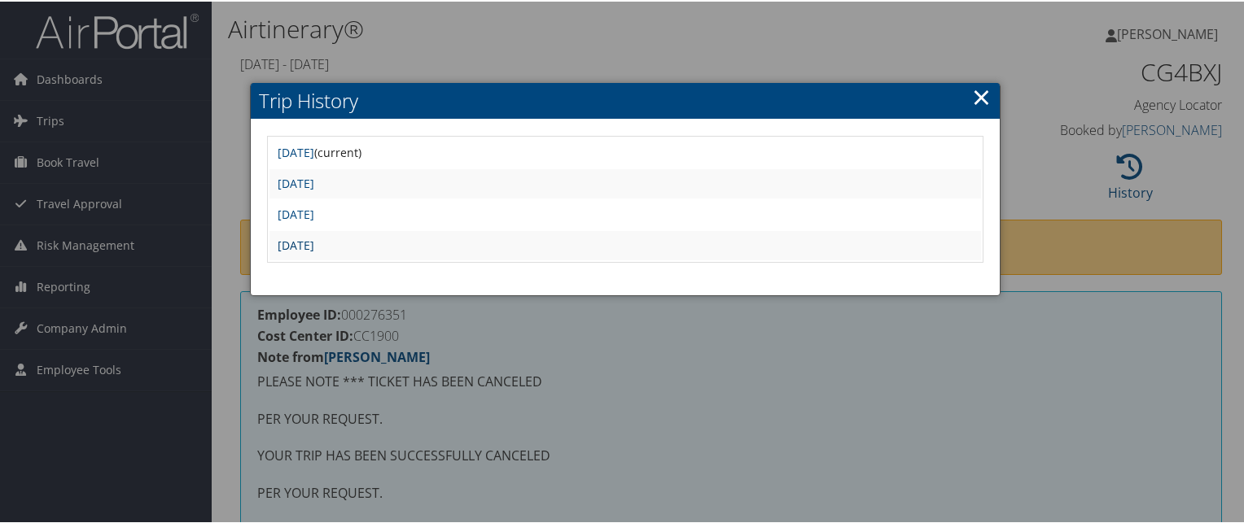
click at [314, 236] on link "Tue Jun 3 14:38:37 MDT 2025" at bounding box center [296, 243] width 37 height 15
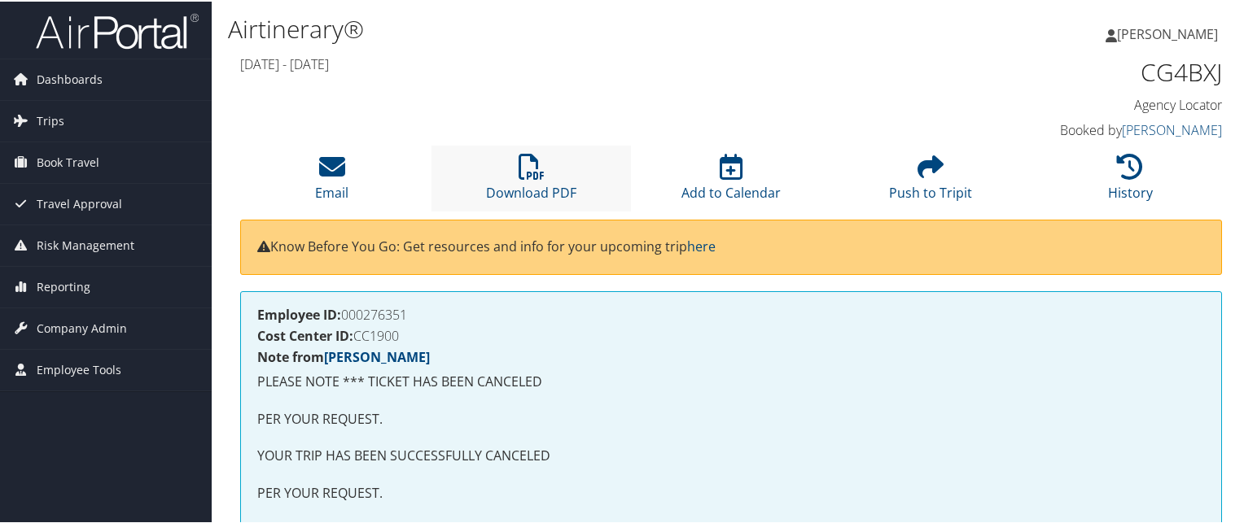
drag, startPoint x: 501, startPoint y: 182, endPoint x: 497, endPoint y: 166, distance: 16.6
click at [497, 166] on li "Download PDF" at bounding box center [530, 177] width 199 height 66
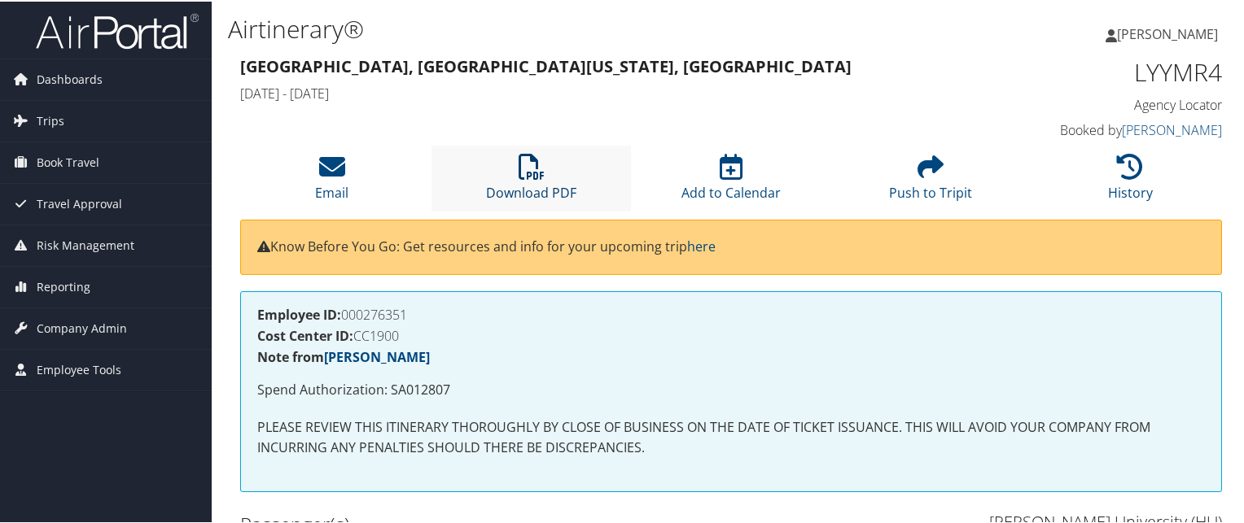
click at [519, 178] on icon at bounding box center [532, 165] width 26 height 26
click at [536, 183] on link "Download PDF" at bounding box center [531, 180] width 90 height 39
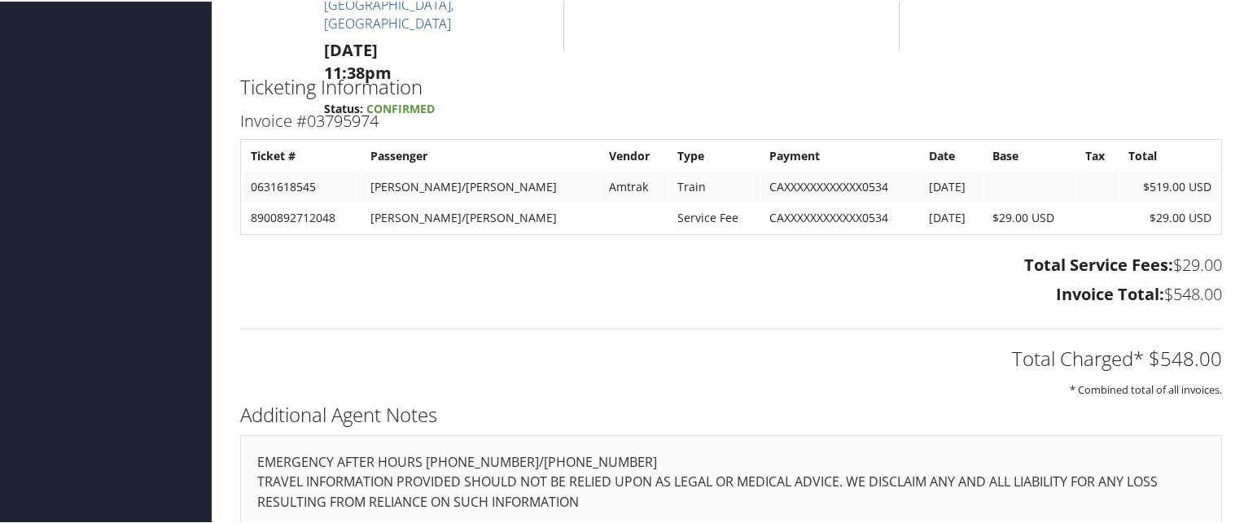
scroll to position [1238, 0]
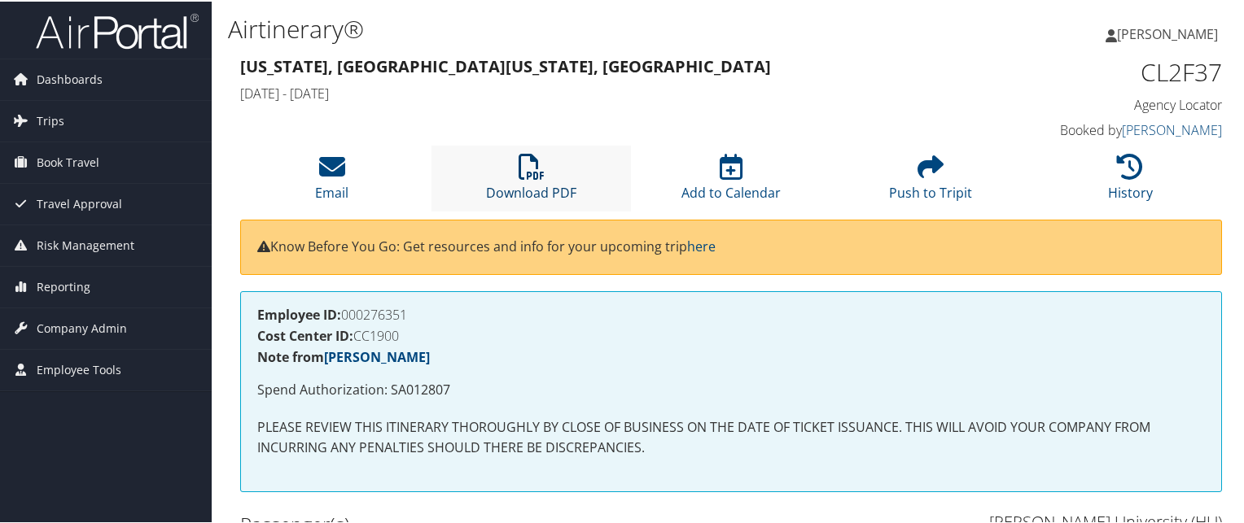
click at [532, 189] on link "Download PDF" at bounding box center [531, 180] width 90 height 39
click at [536, 183] on link "Download PDF" at bounding box center [531, 180] width 90 height 39
click at [519, 172] on icon at bounding box center [532, 165] width 26 height 26
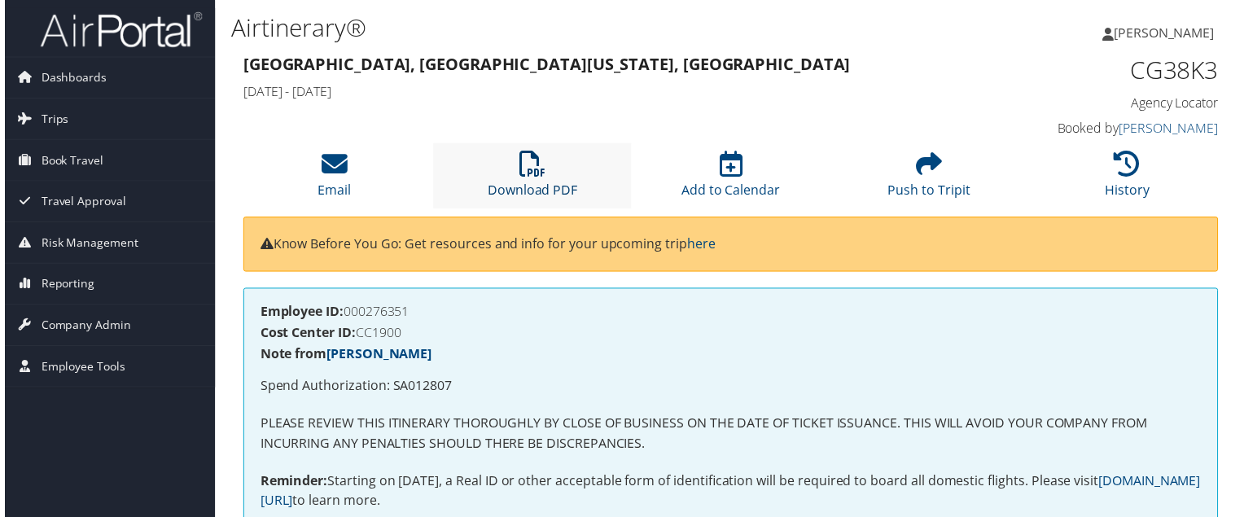
click at [523, 173] on icon at bounding box center [532, 165] width 26 height 26
click at [536, 178] on icon at bounding box center [532, 165] width 26 height 26
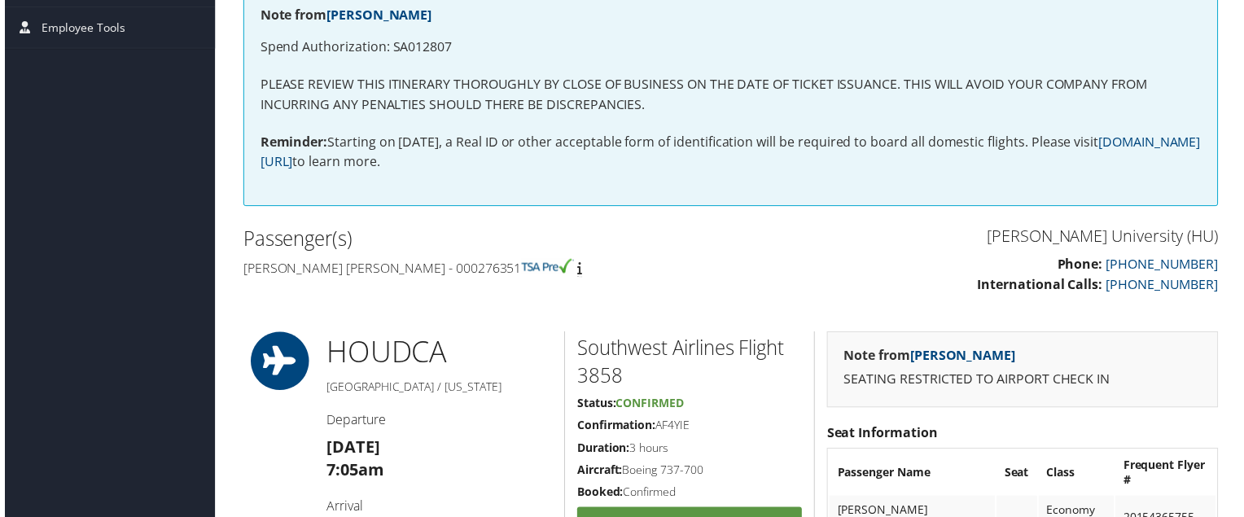
scroll to position [72, 0]
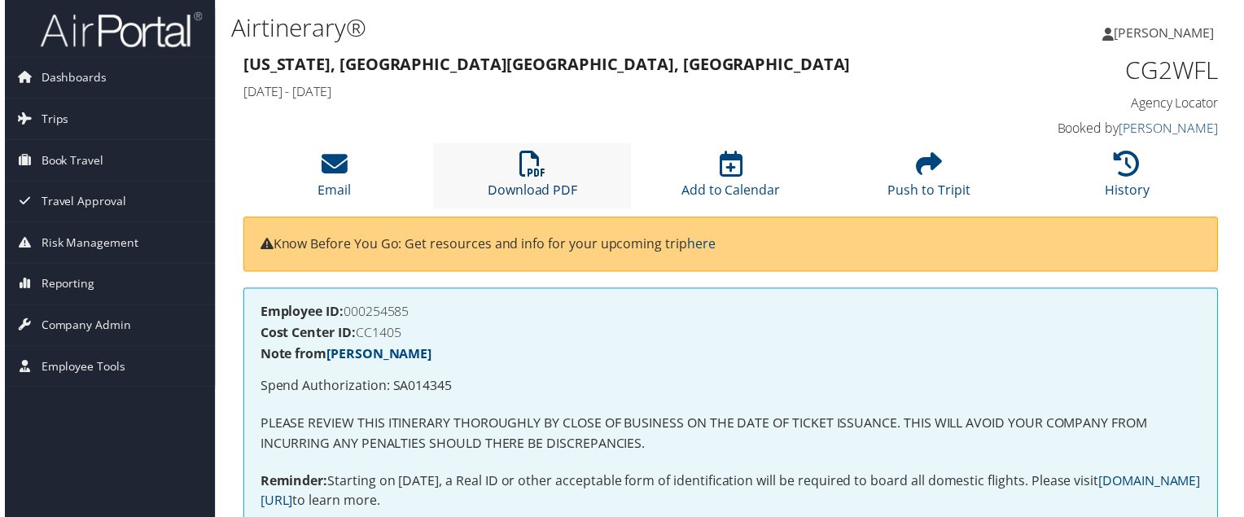
click at [518, 186] on link "Download PDF" at bounding box center [531, 180] width 90 height 39
